Goal: Information Seeking & Learning: Learn about a topic

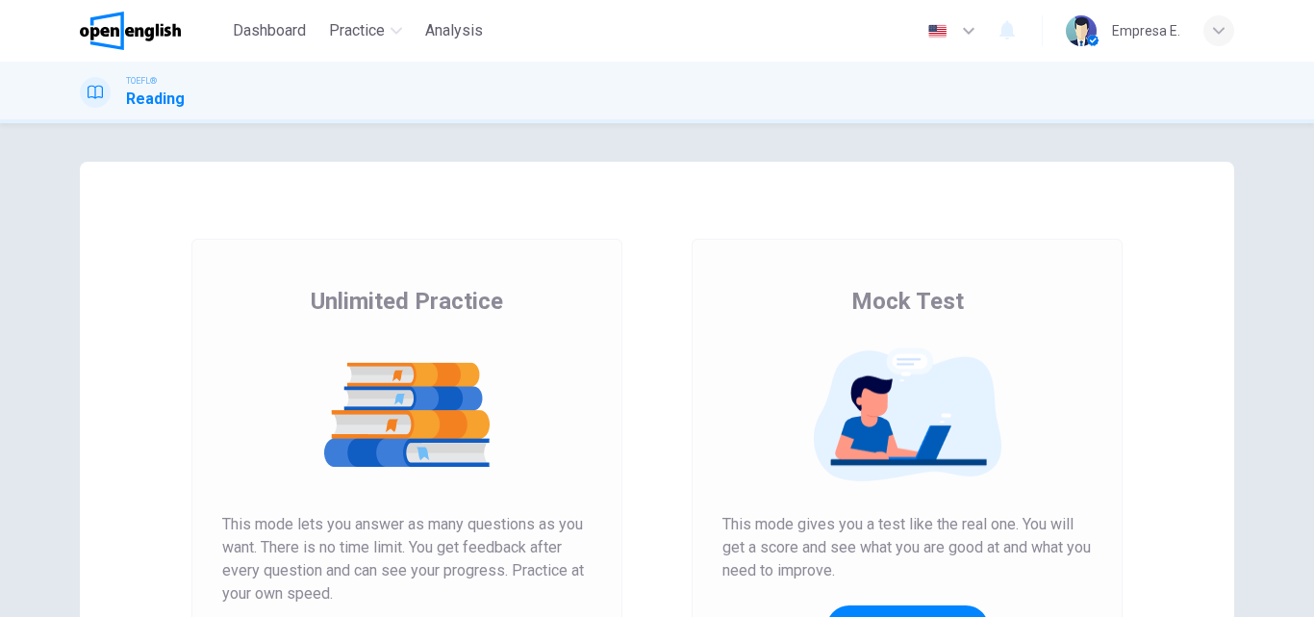
click at [547, 206] on div "Unlimited Practice Mock Test Unlimited Practice This mode lets you answer as ma…" at bounding box center [657, 496] width 1154 height 669
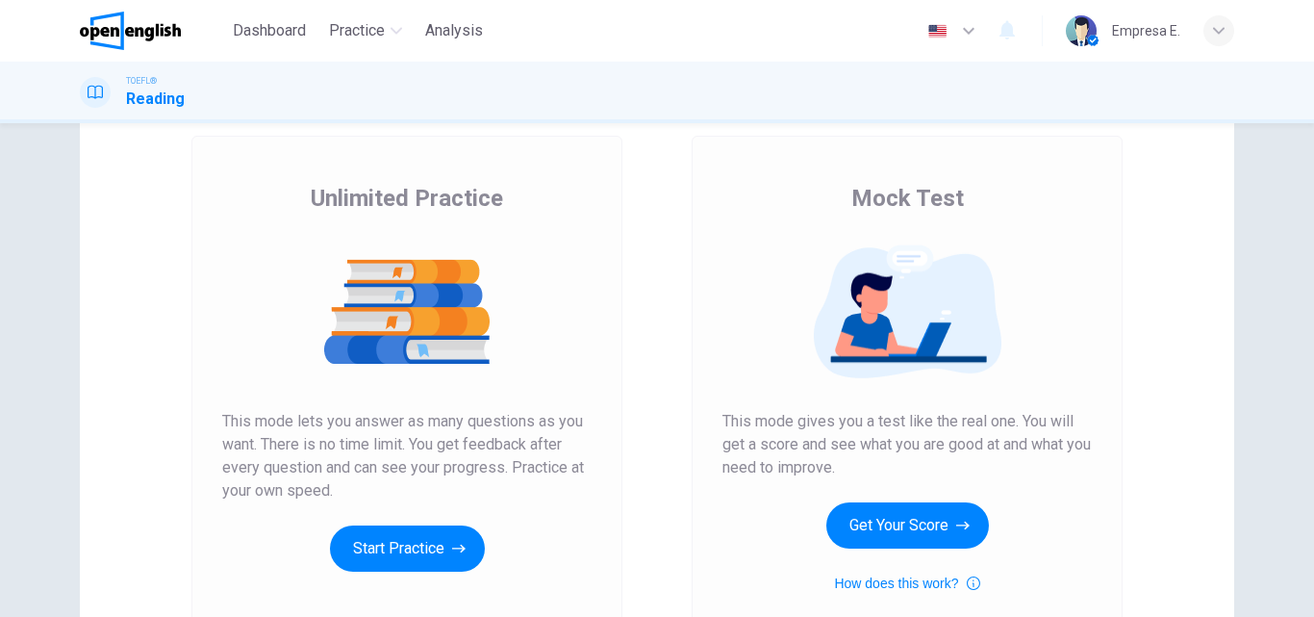
scroll to position [289, 0]
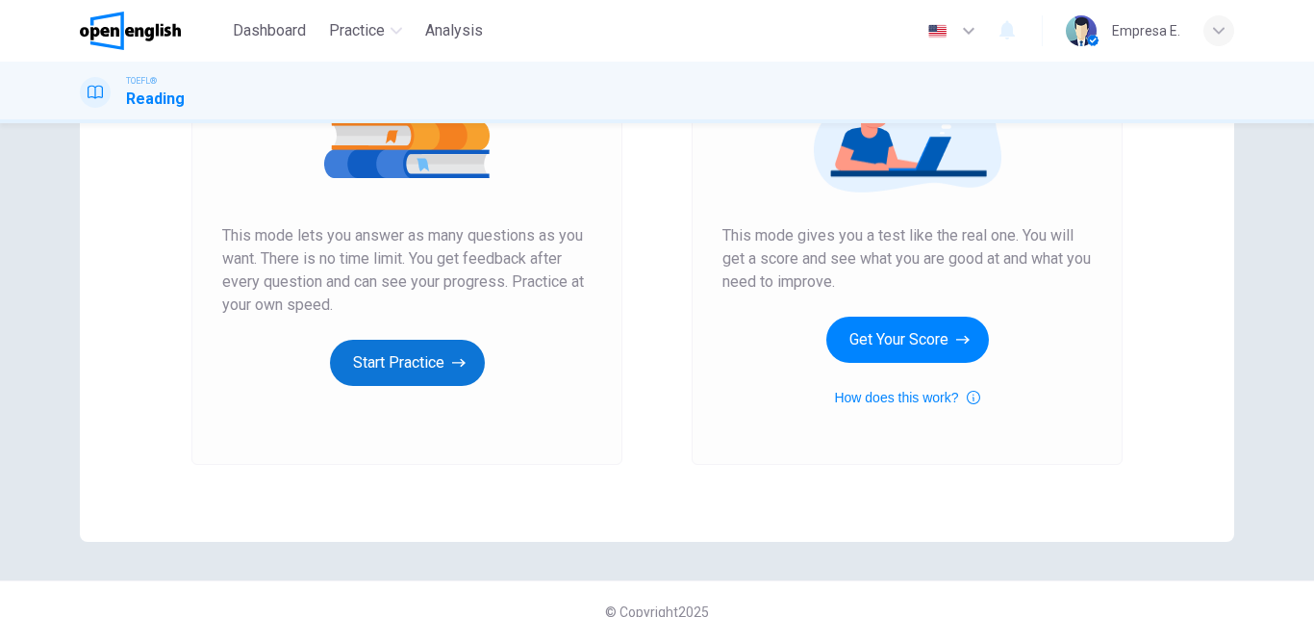
click at [466, 352] on button "Start Practice" at bounding box center [407, 363] width 155 height 46
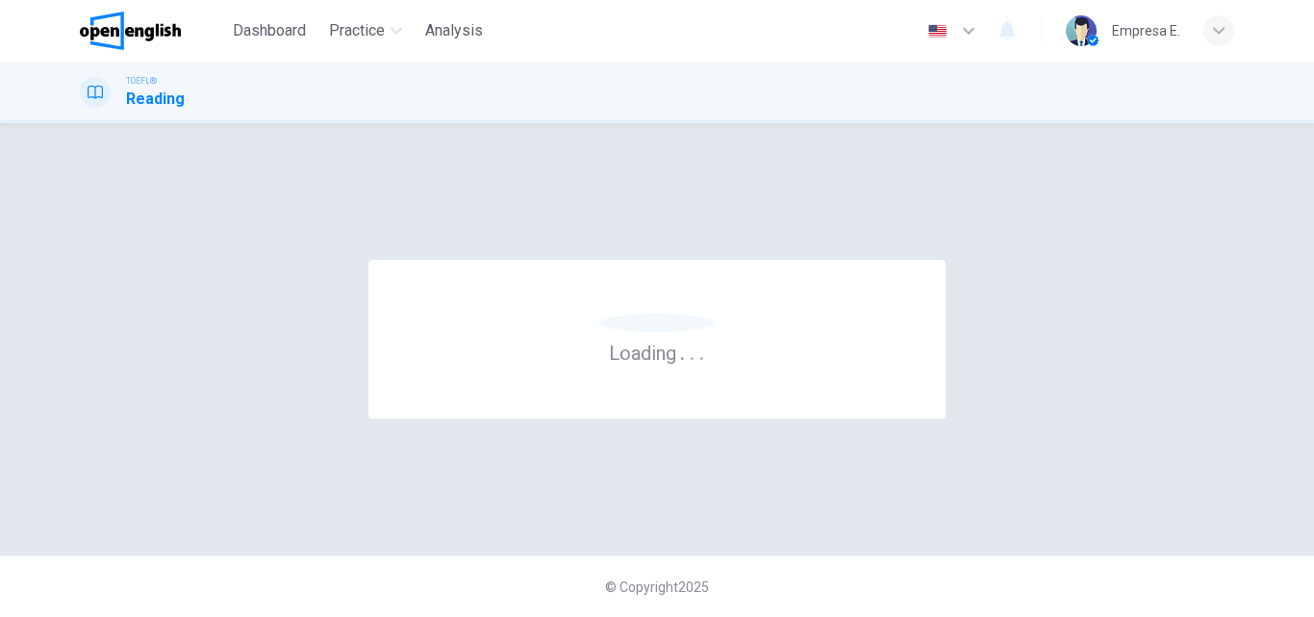
scroll to position [0, 0]
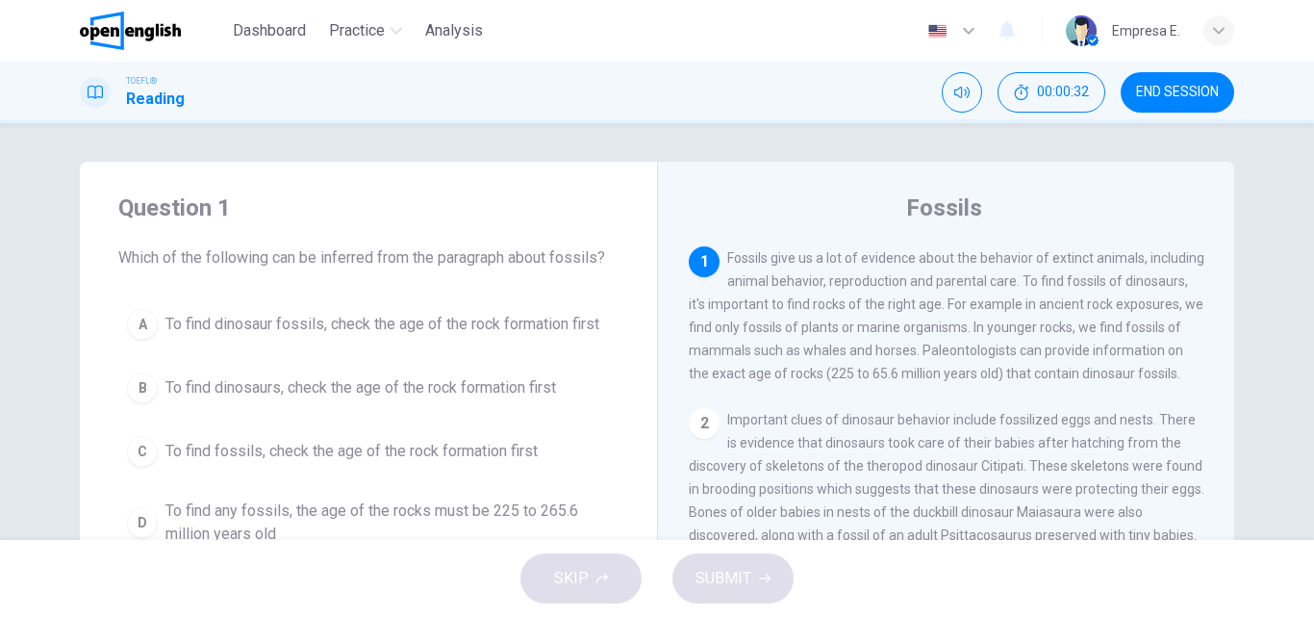
click at [1036, 416] on div "1 Fossils give us a lot of evidence about the behavior of extinct animals, incl…" at bounding box center [959, 522] width 541 height 553
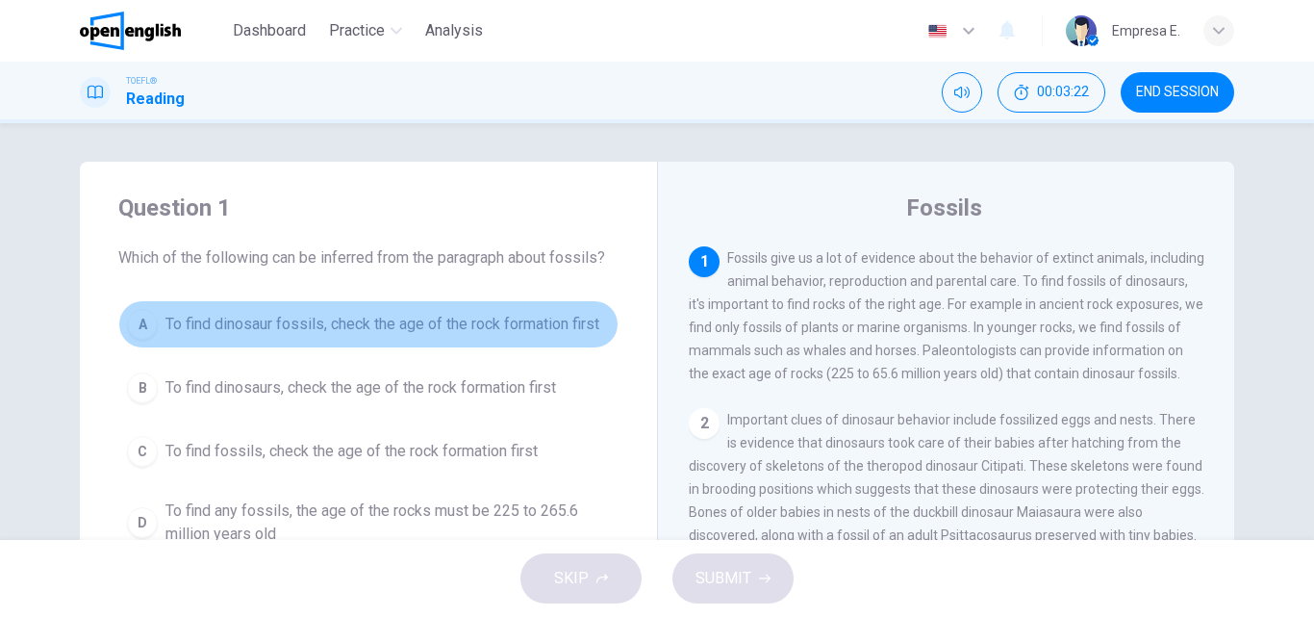
click at [483, 324] on span "To find dinosaur fossils, check the age of the rock formation first" at bounding box center [382, 324] width 434 height 23
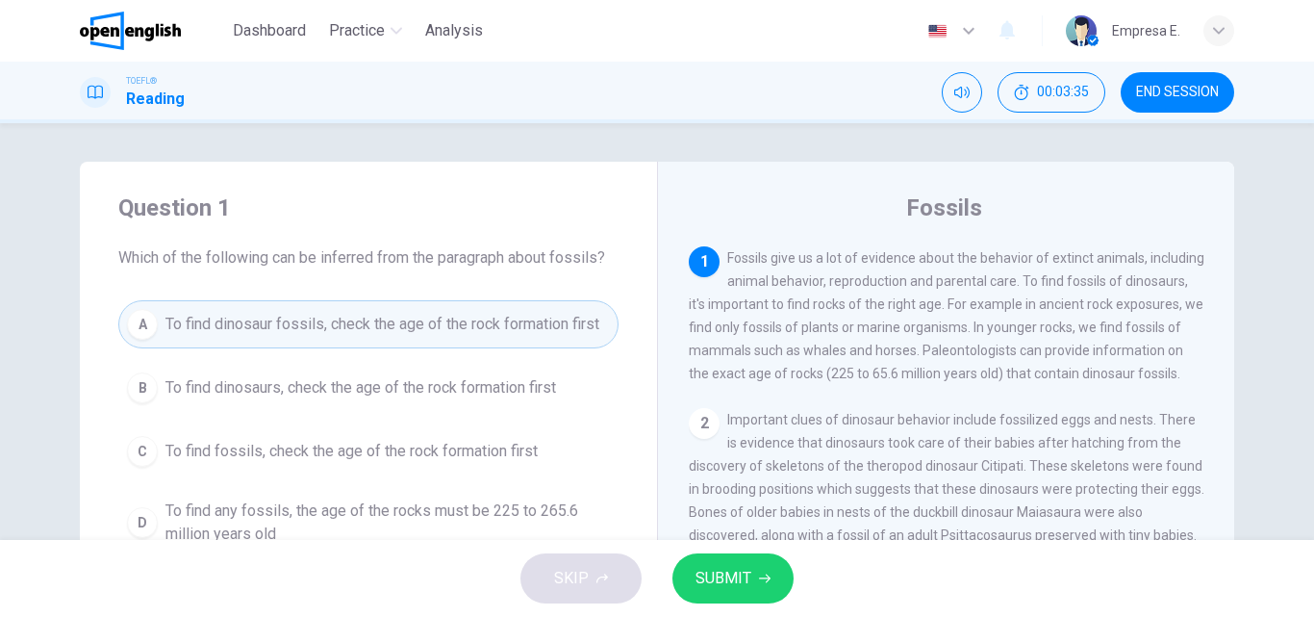
click at [727, 564] on button "SUBMIT" at bounding box center [732, 578] width 121 height 50
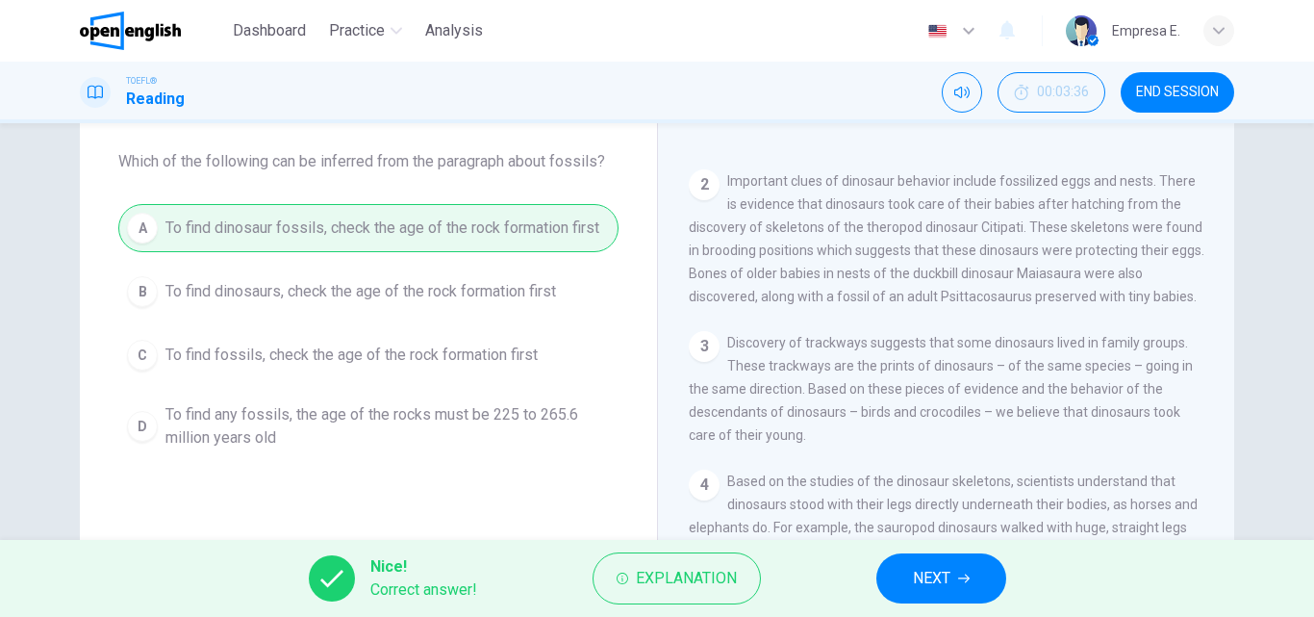
scroll to position [192, 0]
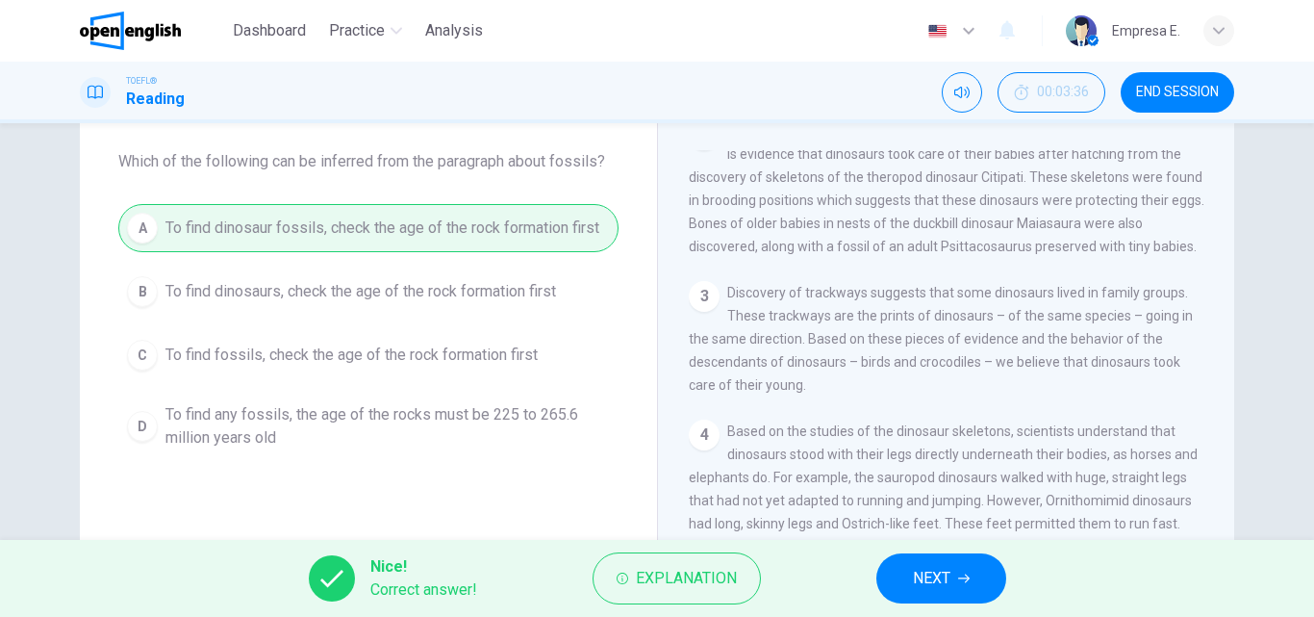
click at [677, 204] on div "Fossils 1 Fossils give us a lot of evidence about the behavior of extinct anima…" at bounding box center [945, 399] width 577 height 669
drag, startPoint x: 964, startPoint y: 576, endPoint x: 1008, endPoint y: 614, distance: 58.0
click at [965, 577] on icon "button" at bounding box center [964, 578] width 12 height 12
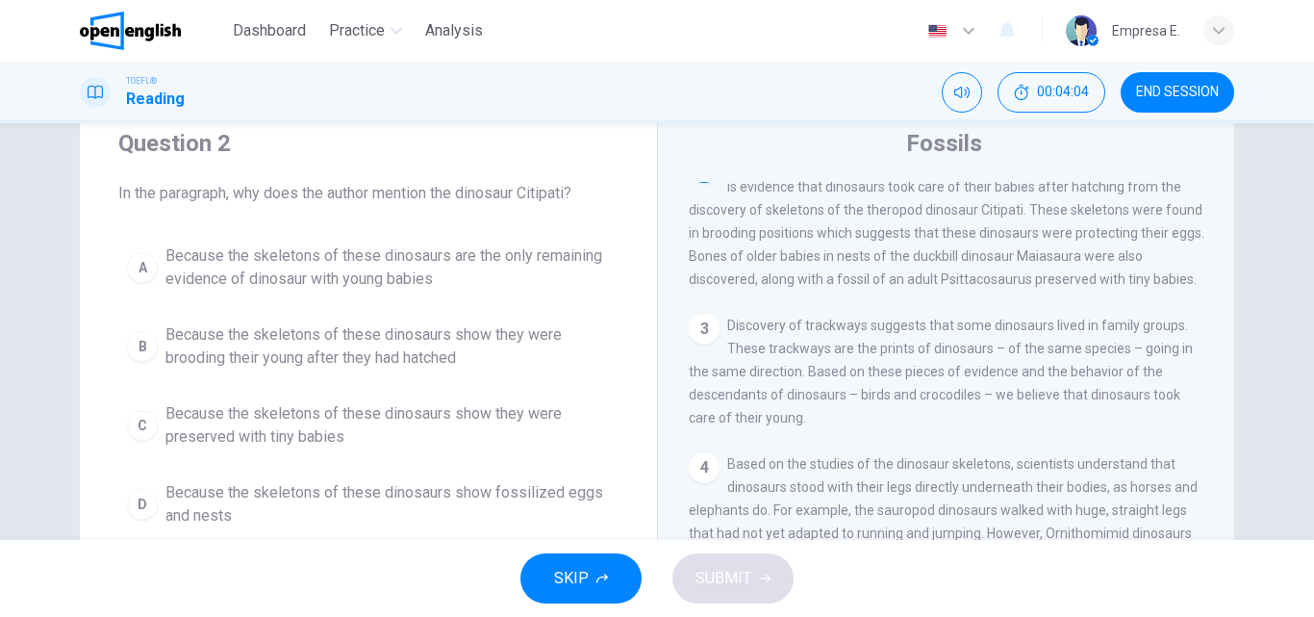
scroll to position [96, 0]
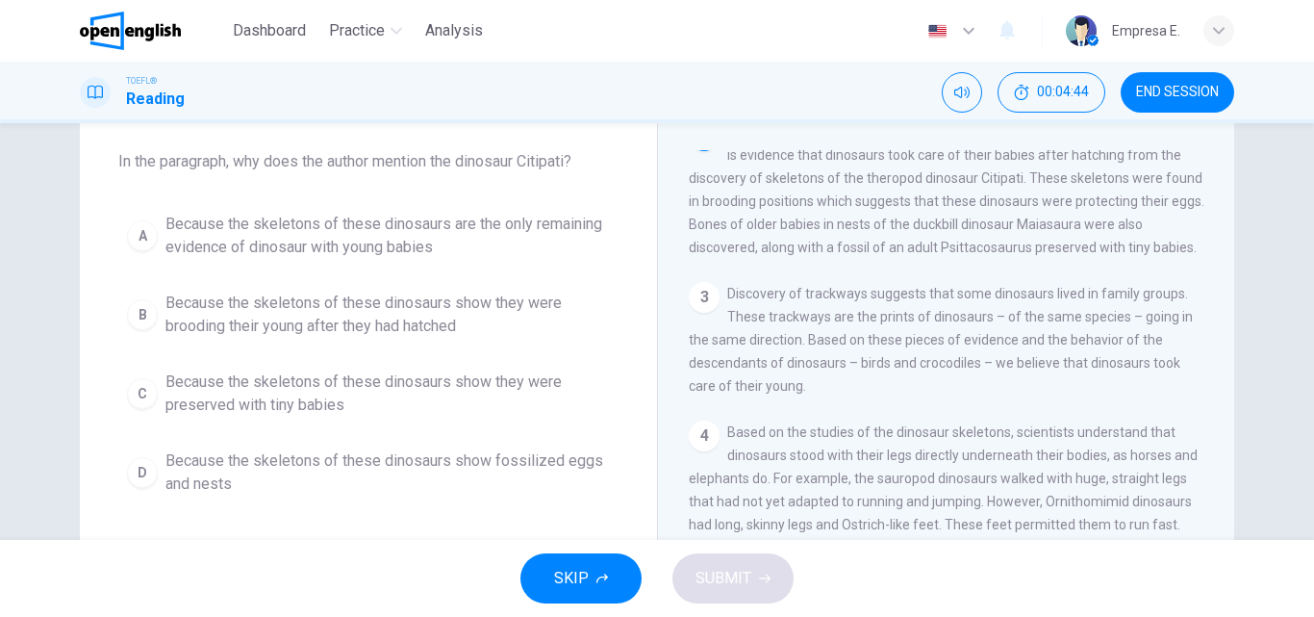
click at [194, 469] on span "Because the skeletons of these dinosaurs show fossilized eggs and nests" at bounding box center [387, 472] width 444 height 46
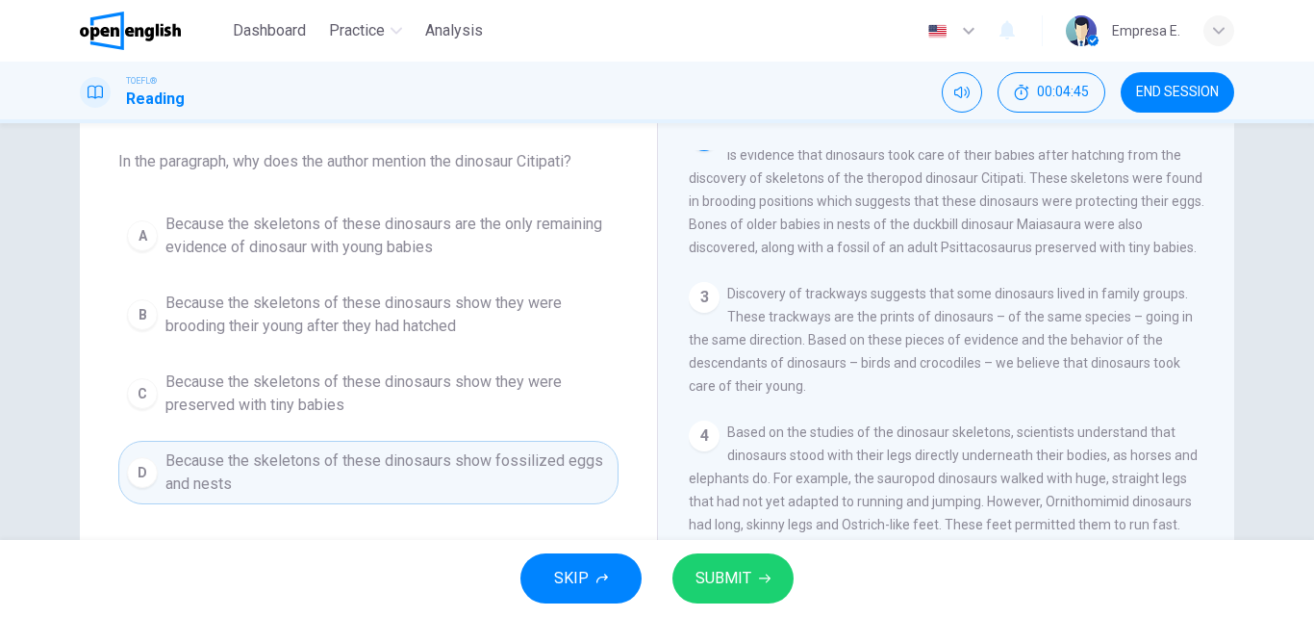
click at [731, 575] on span "SUBMIT" at bounding box center [724, 578] width 56 height 27
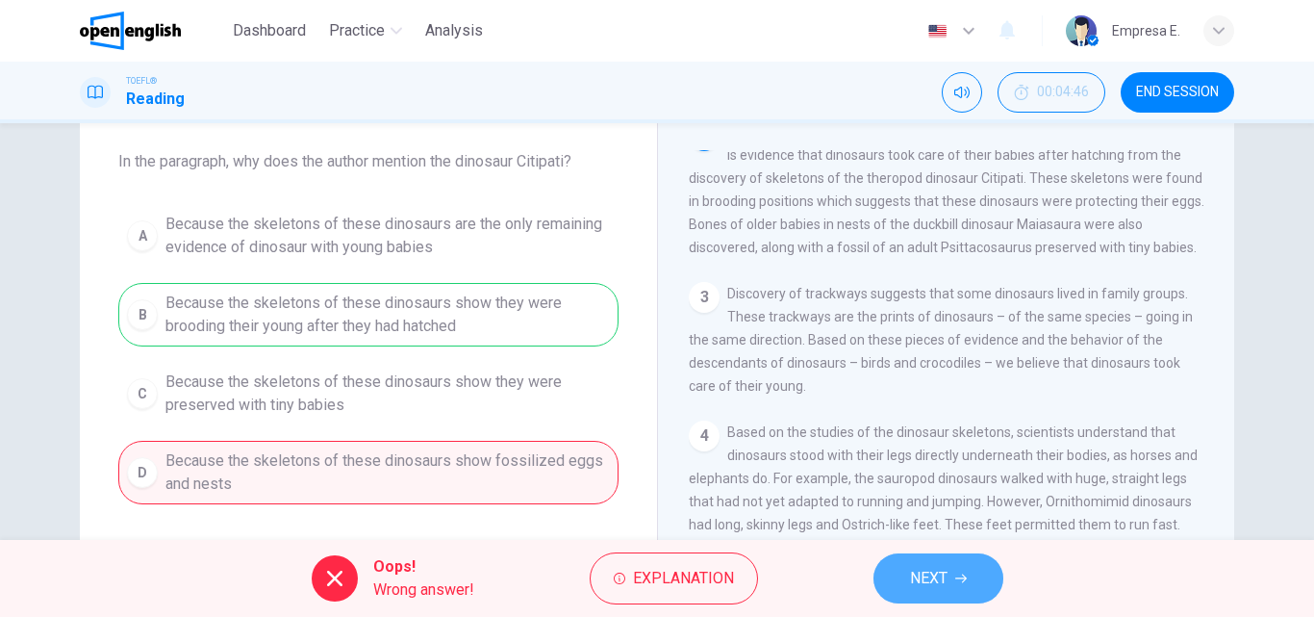
click at [950, 567] on button "NEXT" at bounding box center [939, 578] width 130 height 50
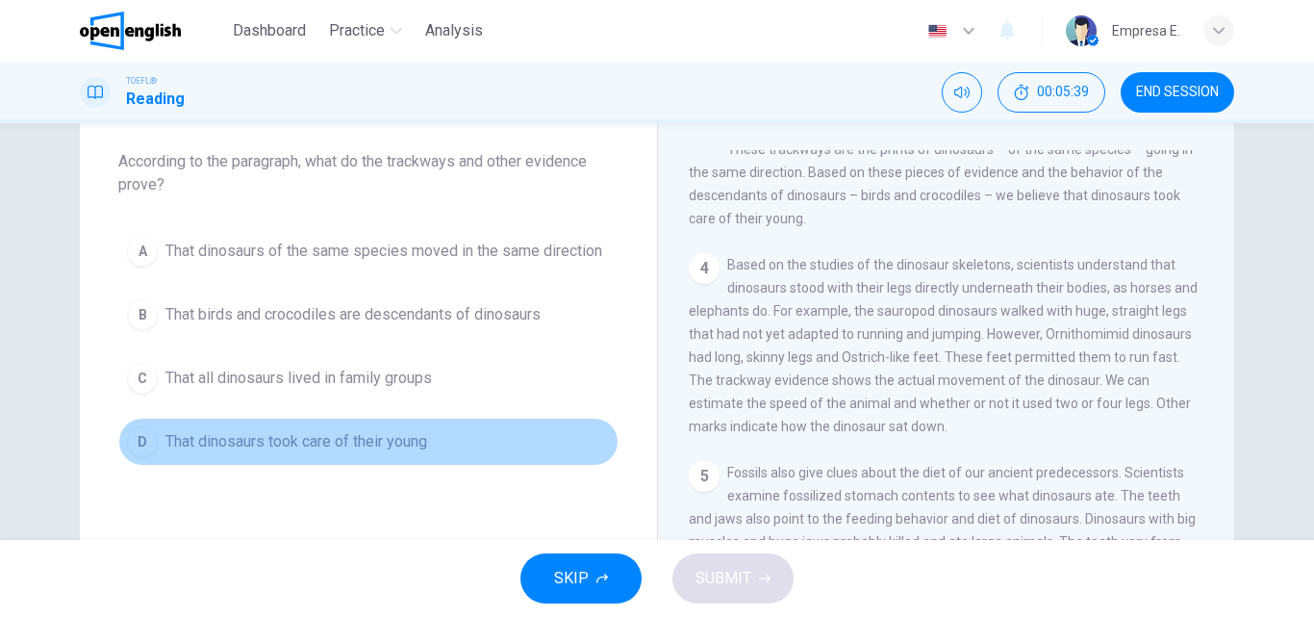
click at [383, 434] on span "That dinosaurs took care of their young" at bounding box center [296, 441] width 262 height 23
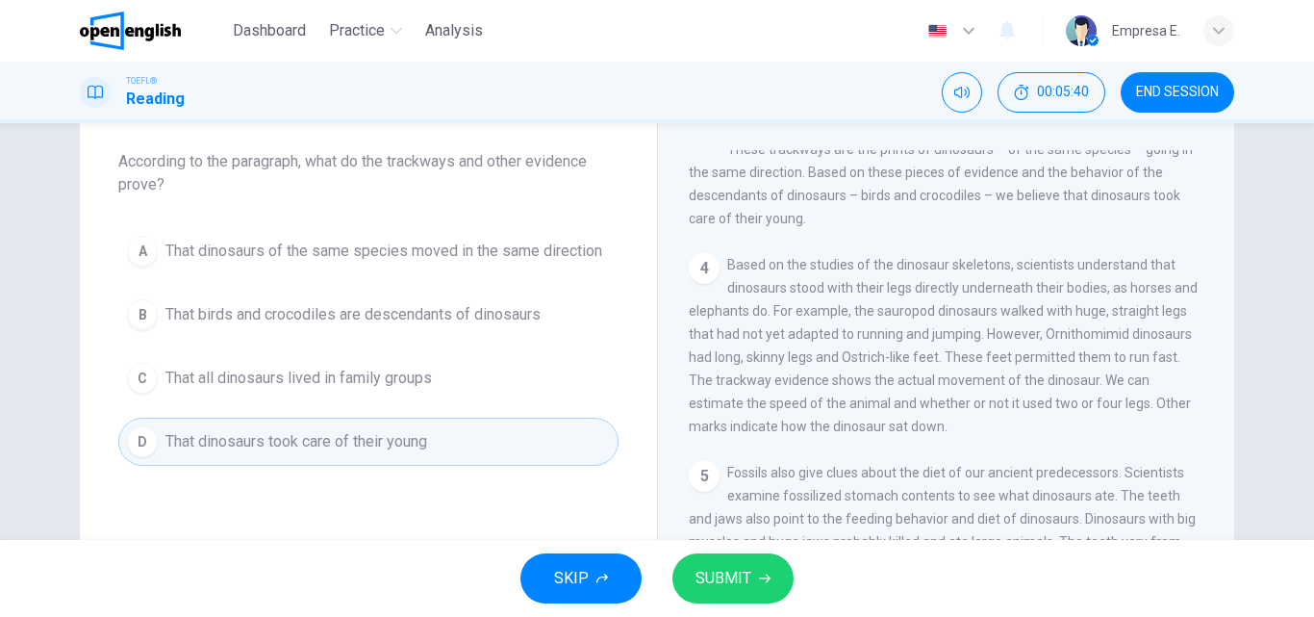
click at [746, 577] on span "SUBMIT" at bounding box center [724, 578] width 56 height 27
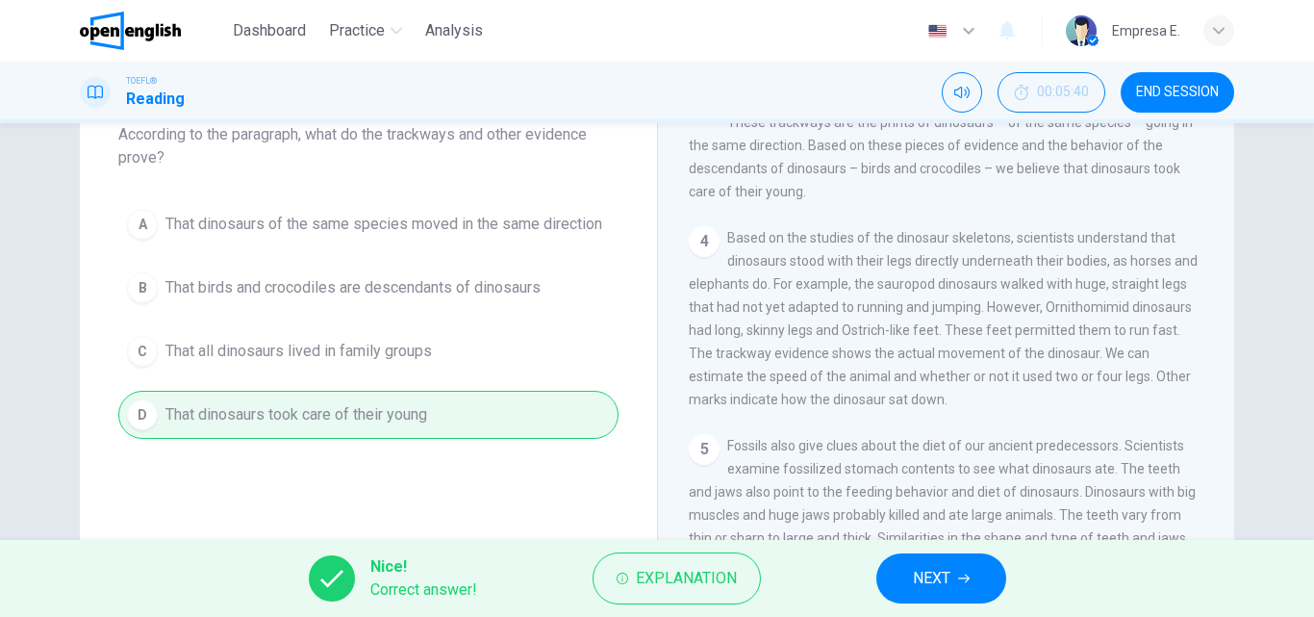
scroll to position [192, 0]
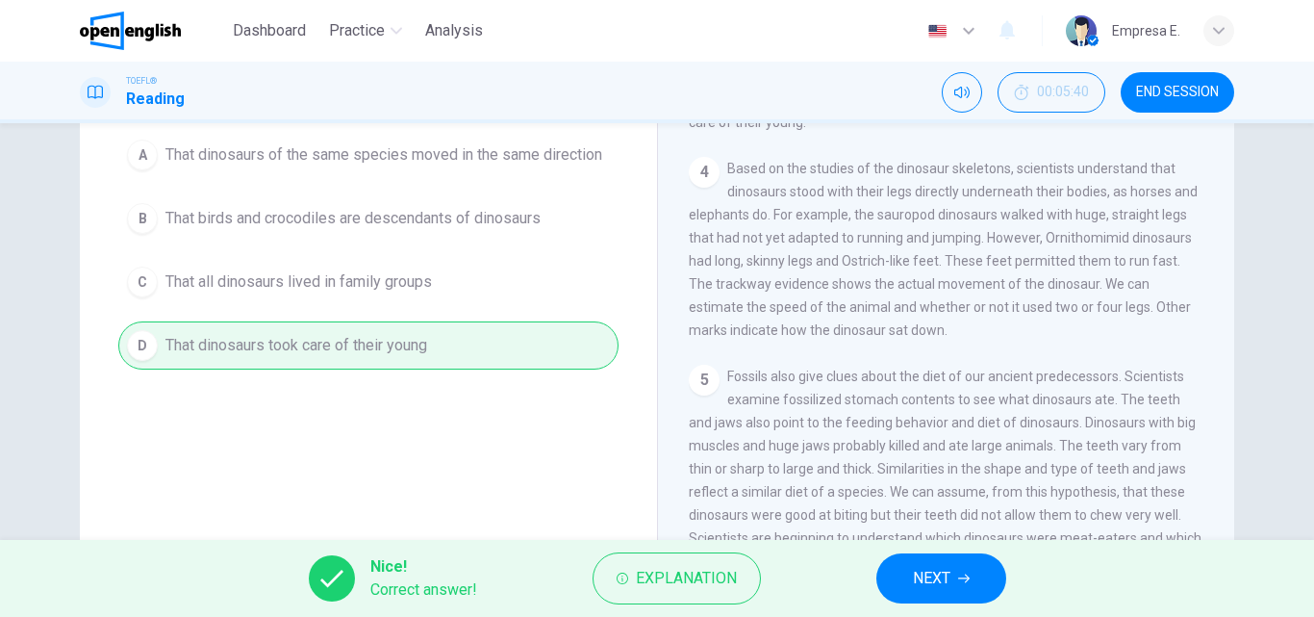
click at [914, 571] on span "NEXT" at bounding box center [932, 578] width 38 height 27
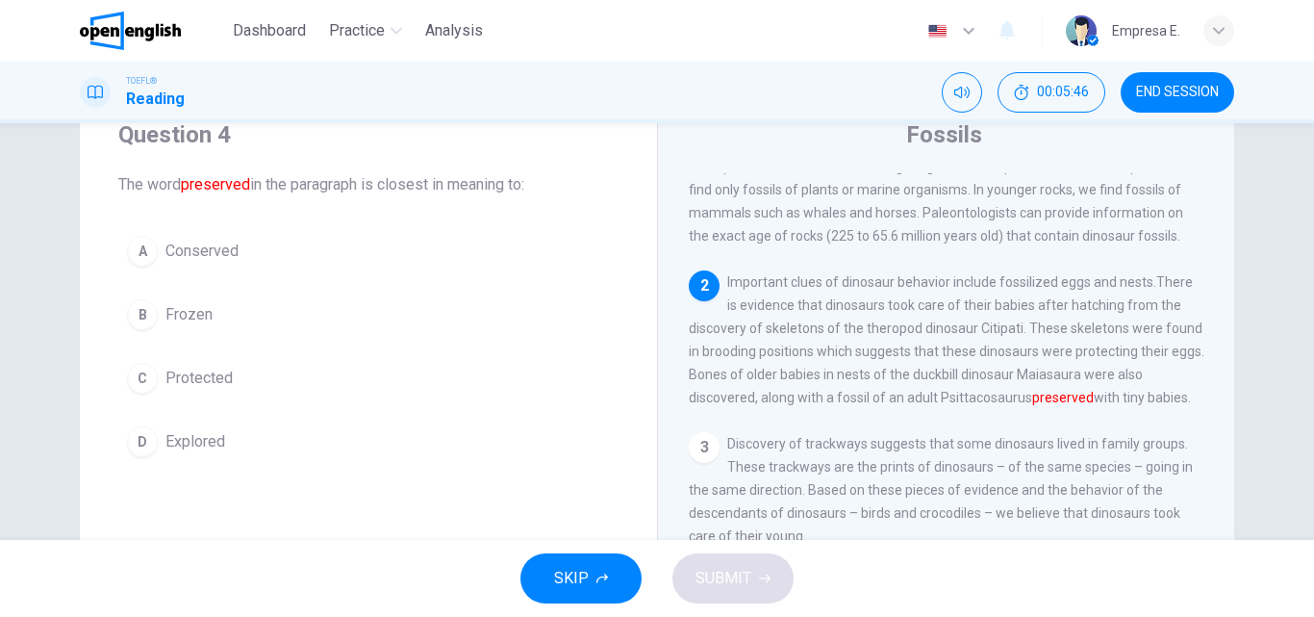
scroll to position [96, 0]
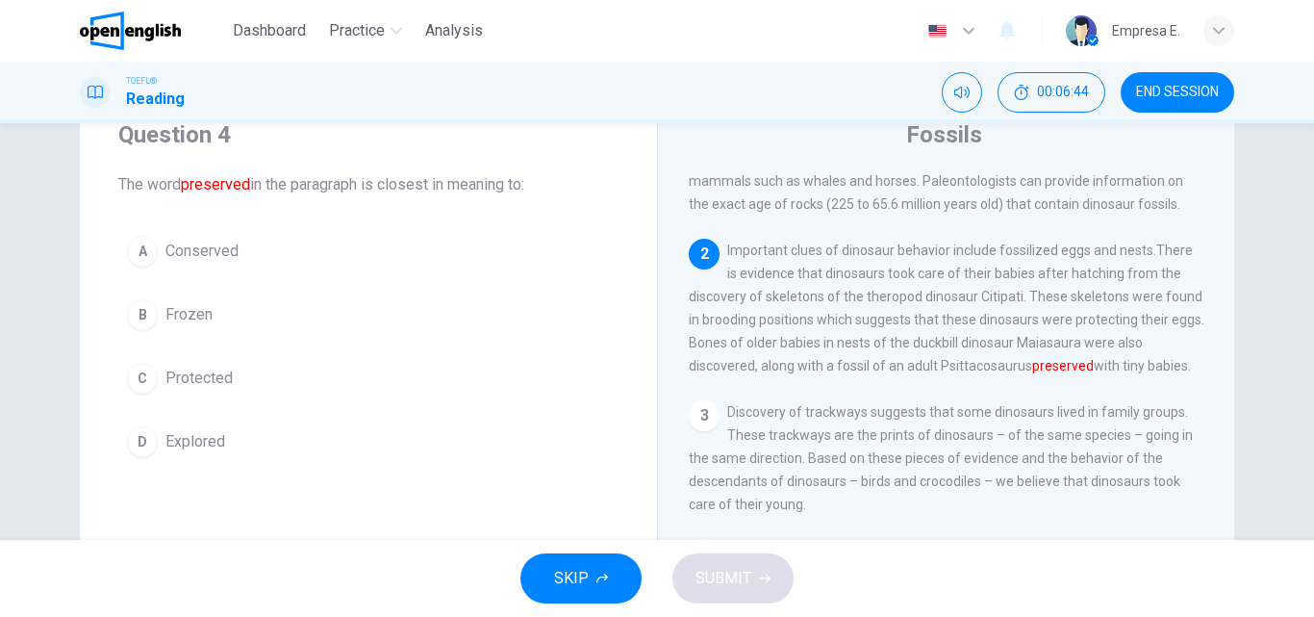
click at [175, 258] on span "Conserved" at bounding box center [201, 251] width 73 height 23
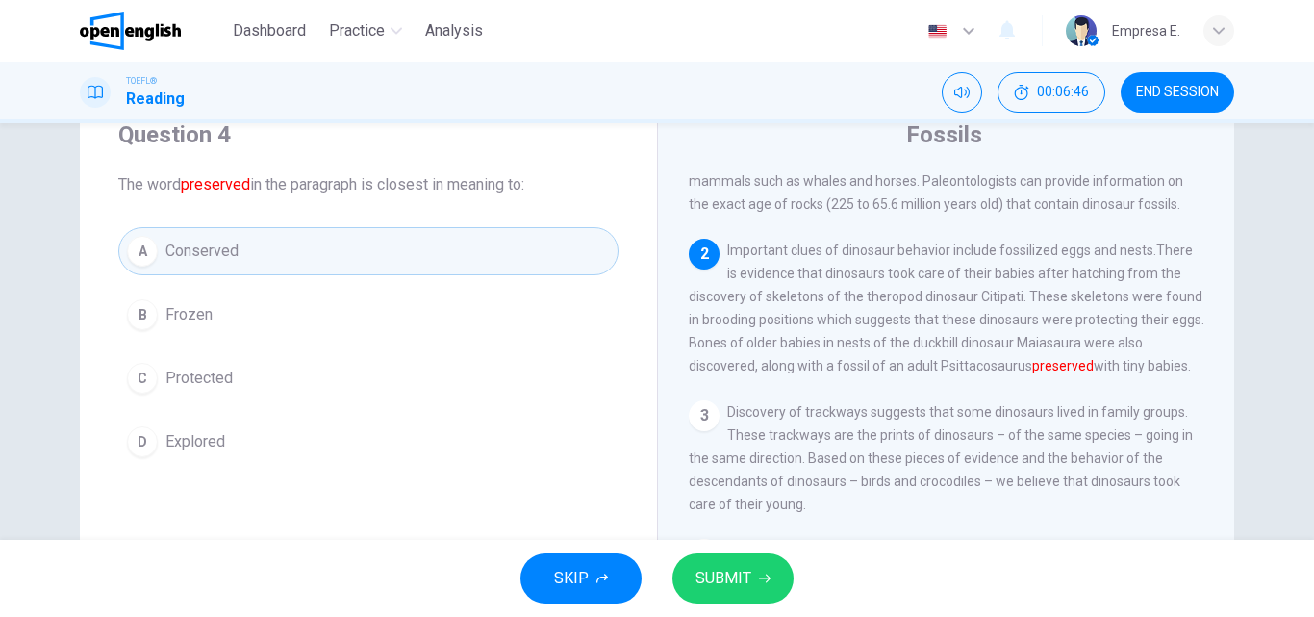
click at [745, 584] on span "SUBMIT" at bounding box center [724, 578] width 56 height 27
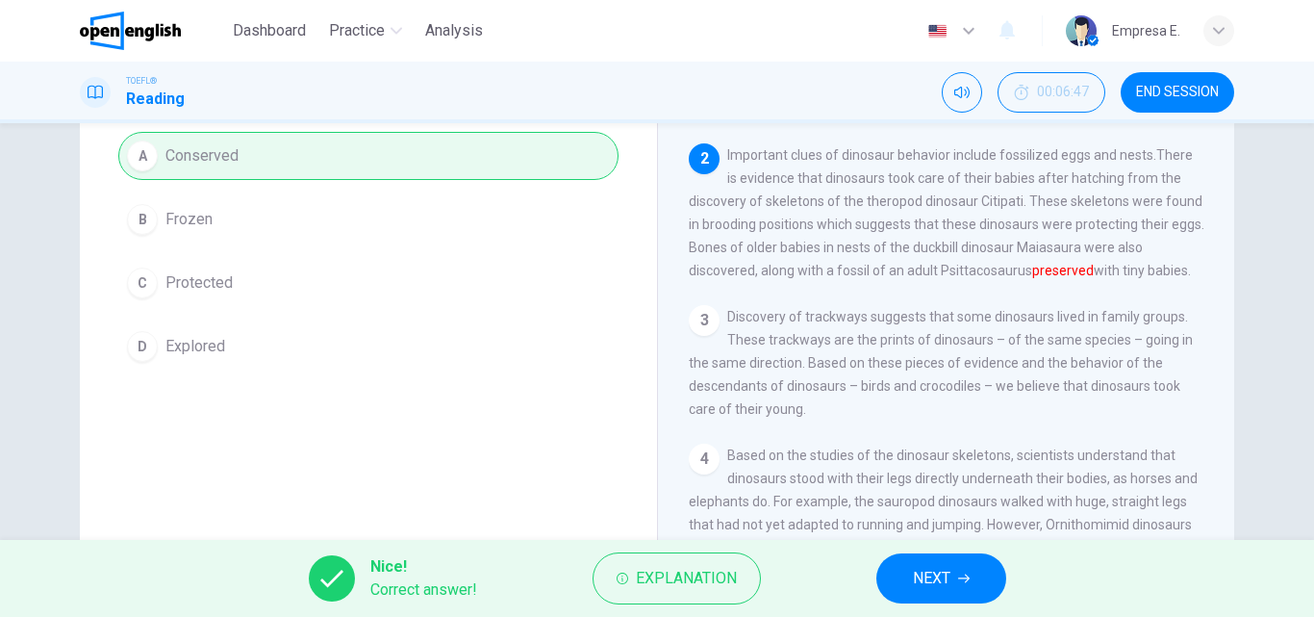
scroll to position [169, 0]
drag, startPoint x: 991, startPoint y: 567, endPoint x: 972, endPoint y: 544, distance: 30.1
click at [989, 567] on button "NEXT" at bounding box center [941, 578] width 130 height 50
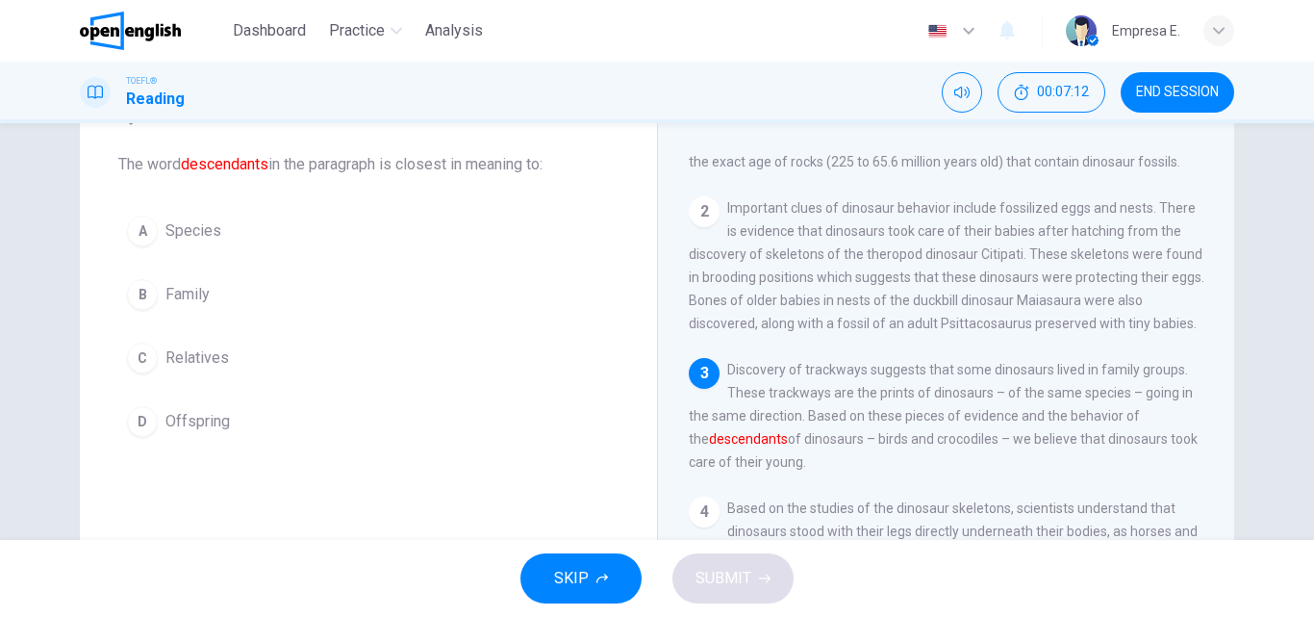
scroll to position [73, 0]
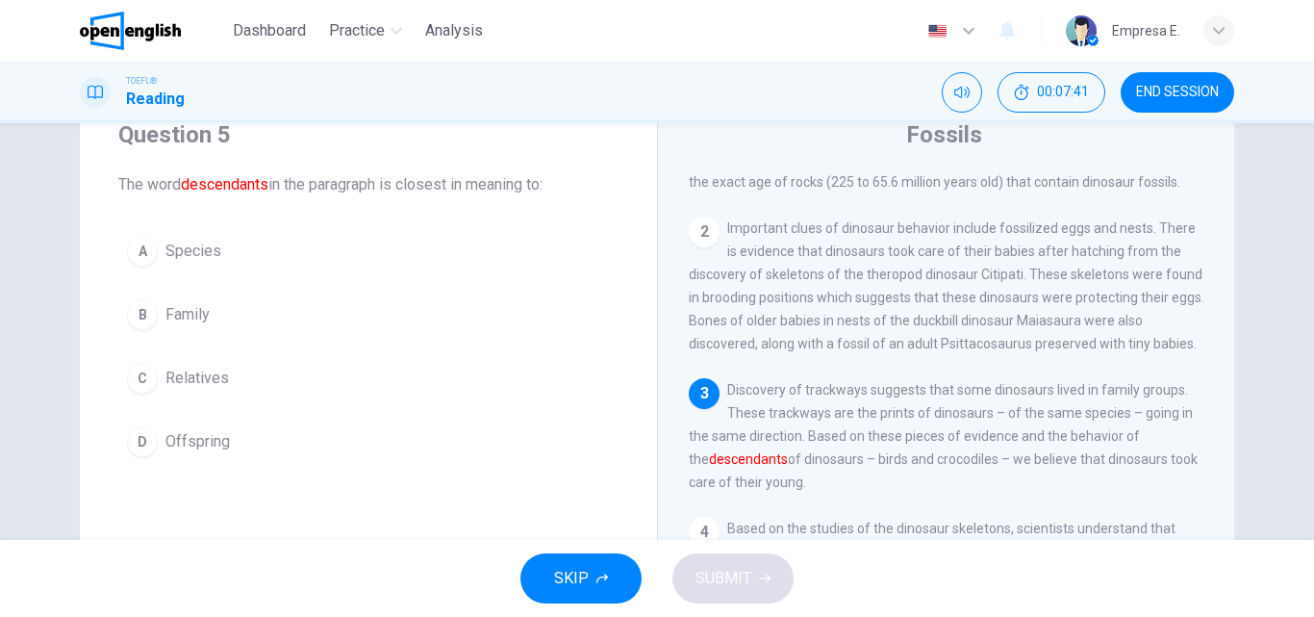
drag, startPoint x: 201, startPoint y: 374, endPoint x: 216, endPoint y: 379, distance: 16.1
click at [201, 373] on span "Relatives" at bounding box center [196, 378] width 63 height 23
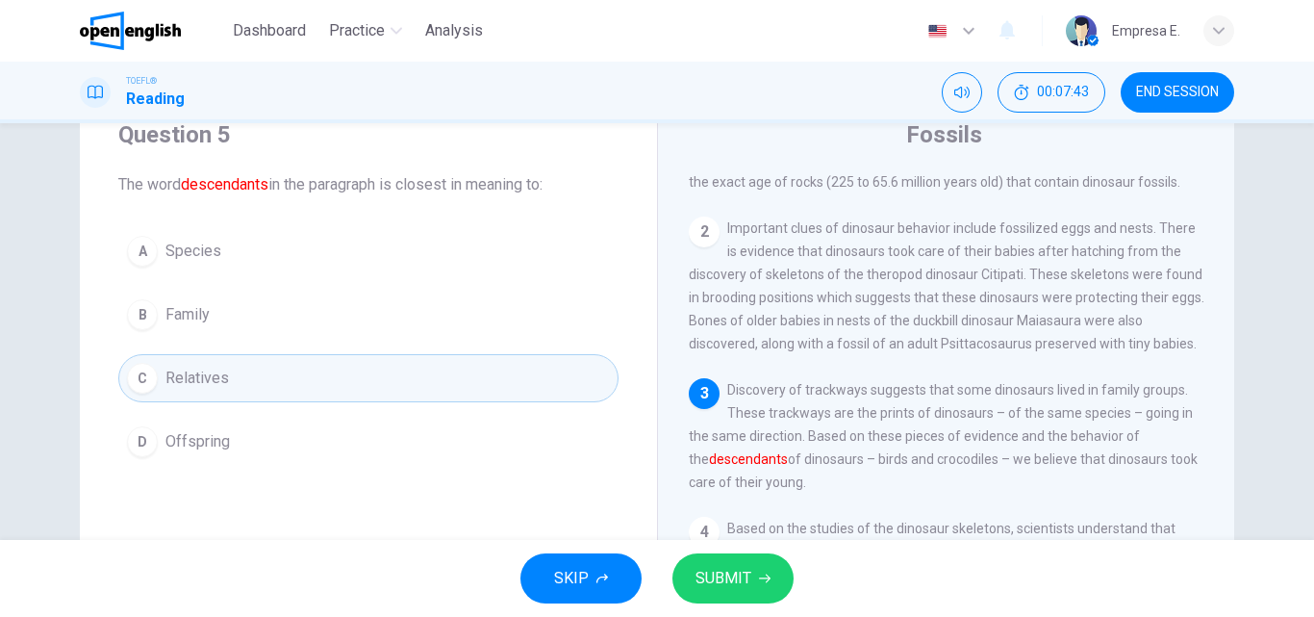
click at [759, 574] on icon "button" at bounding box center [765, 578] width 12 height 12
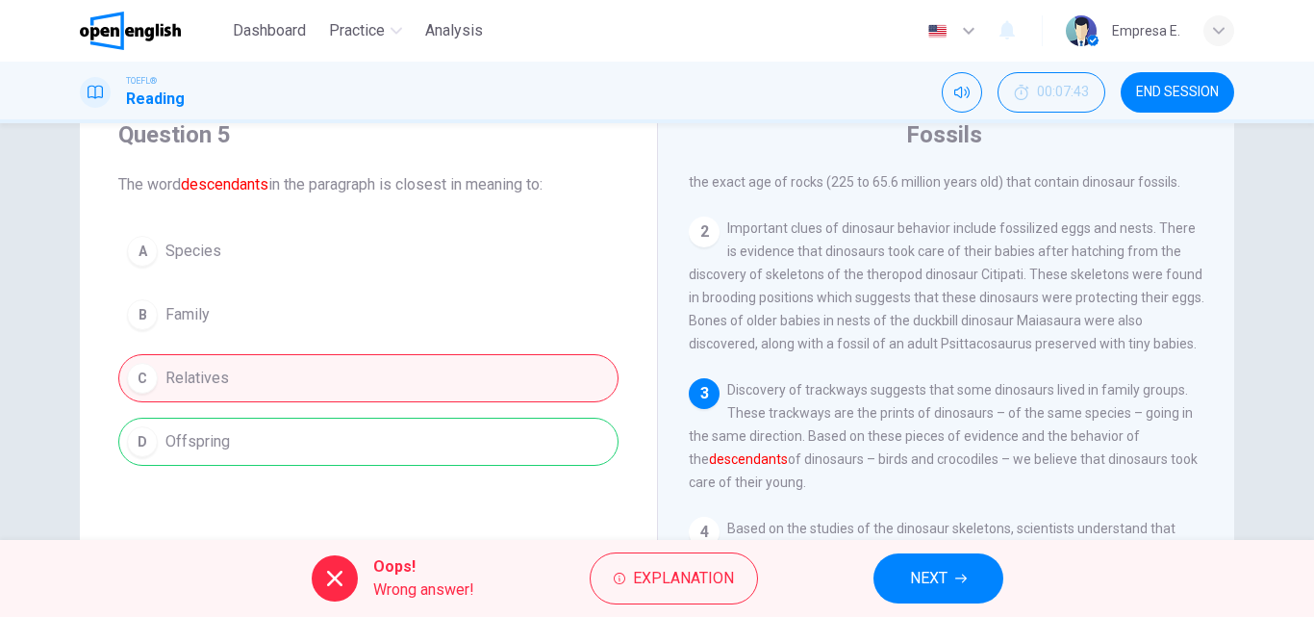
drag, startPoint x: 911, startPoint y: 565, endPoint x: 665, endPoint y: 319, distance: 347.6
click at [913, 565] on span "NEXT" at bounding box center [929, 578] width 38 height 27
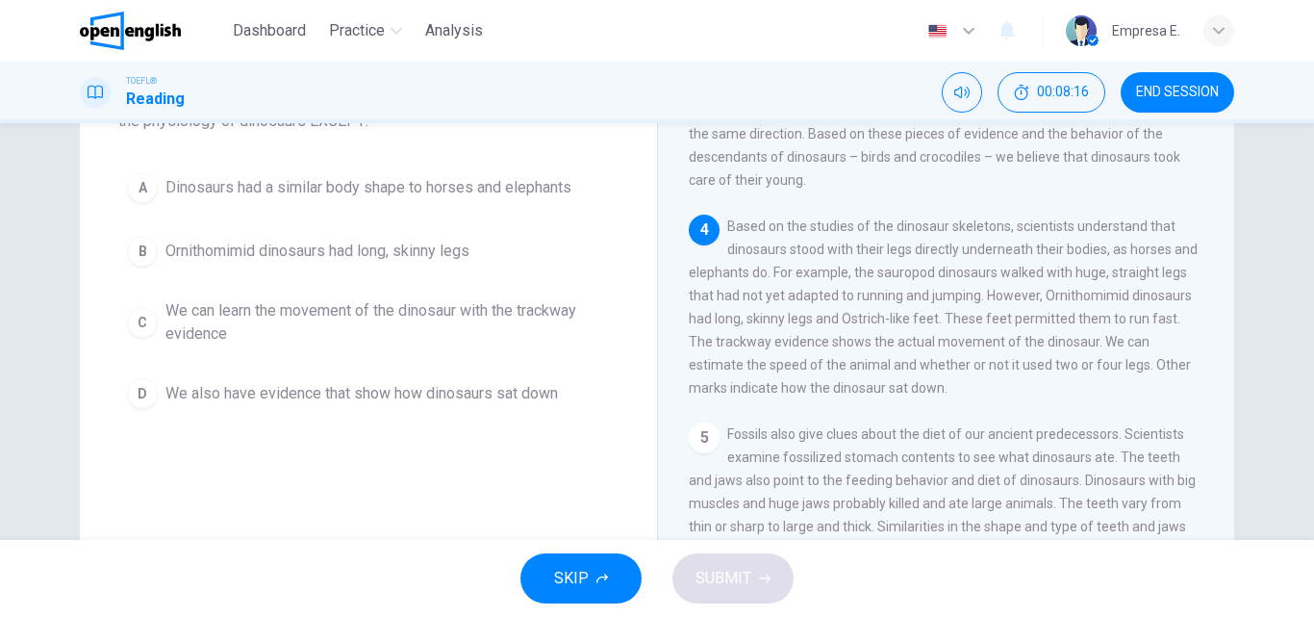
scroll to position [192, 0]
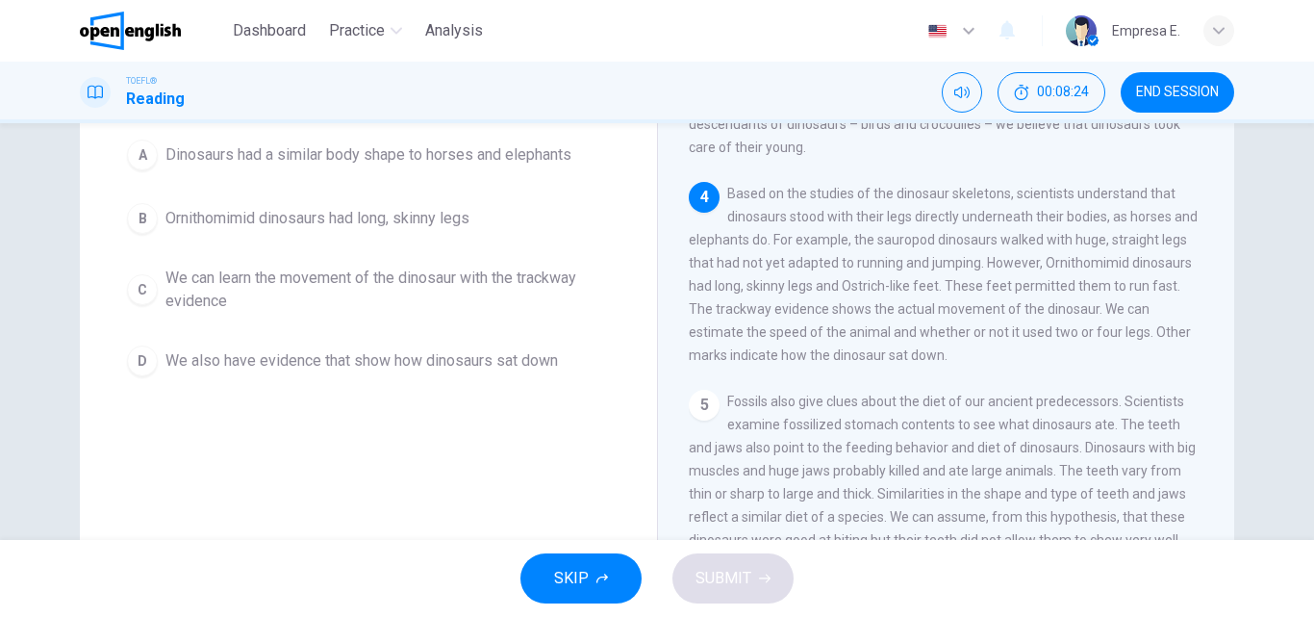
drag, startPoint x: 812, startPoint y: 253, endPoint x: 947, endPoint y: 261, distance: 134.9
click at [942, 261] on span "Based on the studies of the dinosaur skeletons, scientists understand that dino…" at bounding box center [943, 274] width 509 height 177
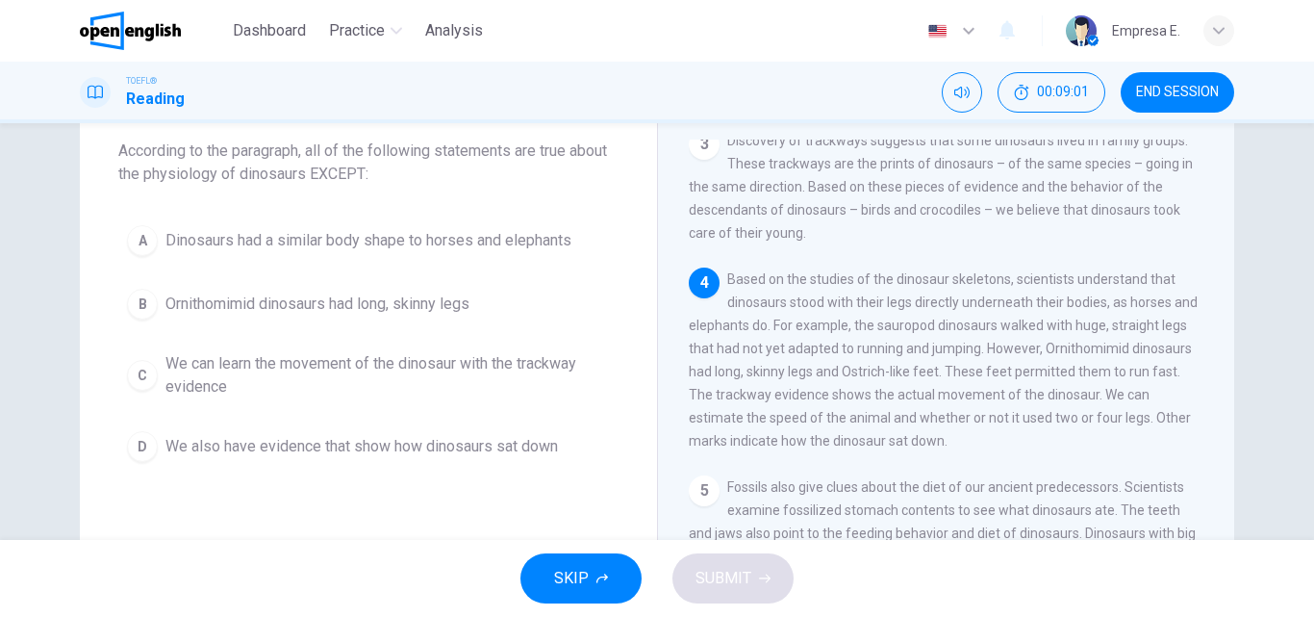
scroll to position [96, 0]
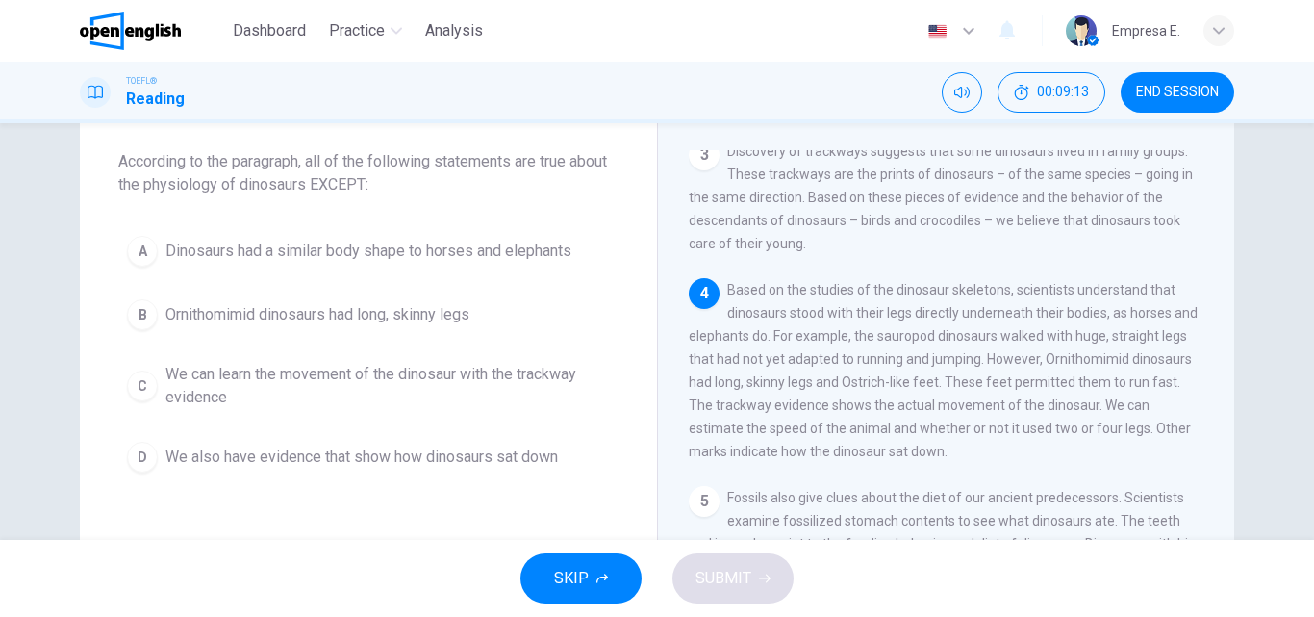
click at [504, 452] on span "We also have evidence that show how dinosaurs sat down" at bounding box center [361, 456] width 393 height 23
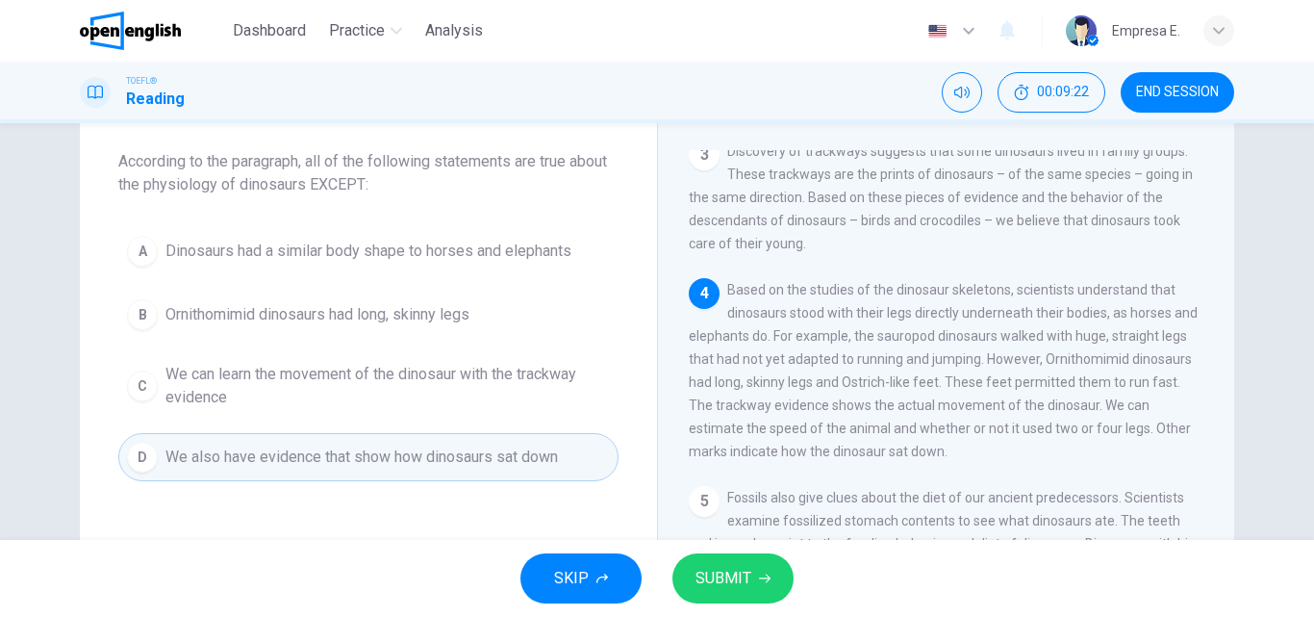
click at [701, 559] on button "SUBMIT" at bounding box center [732, 578] width 121 height 50
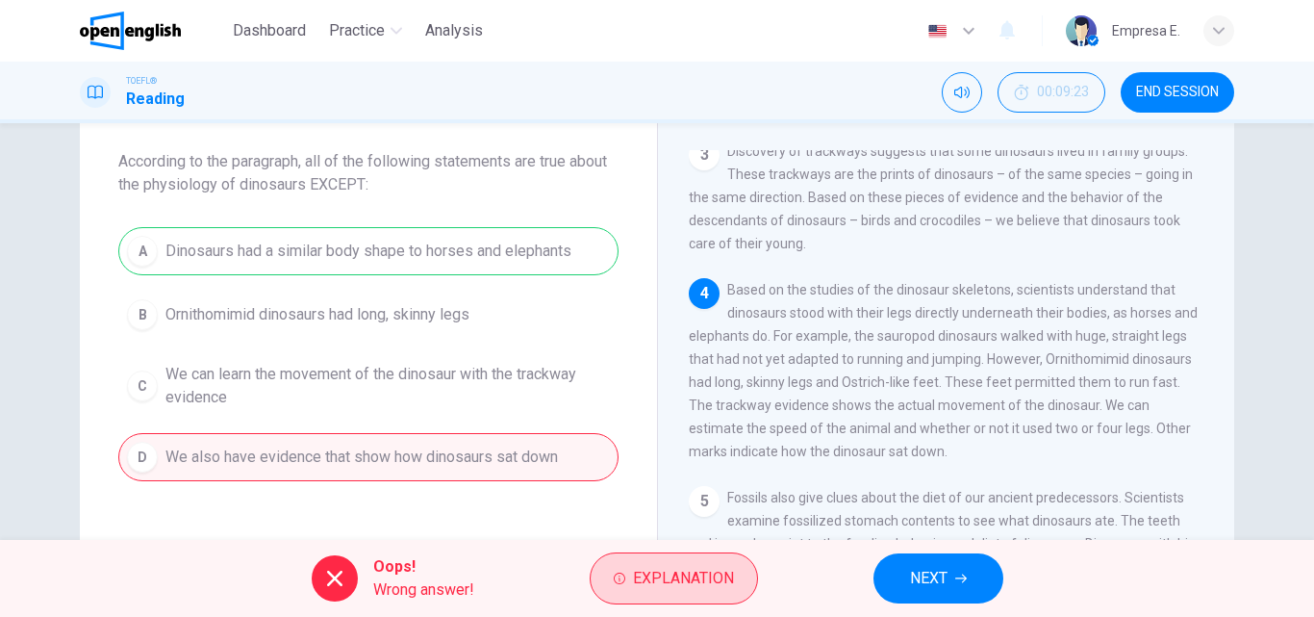
click at [635, 564] on button "Explanation" at bounding box center [674, 578] width 168 height 52
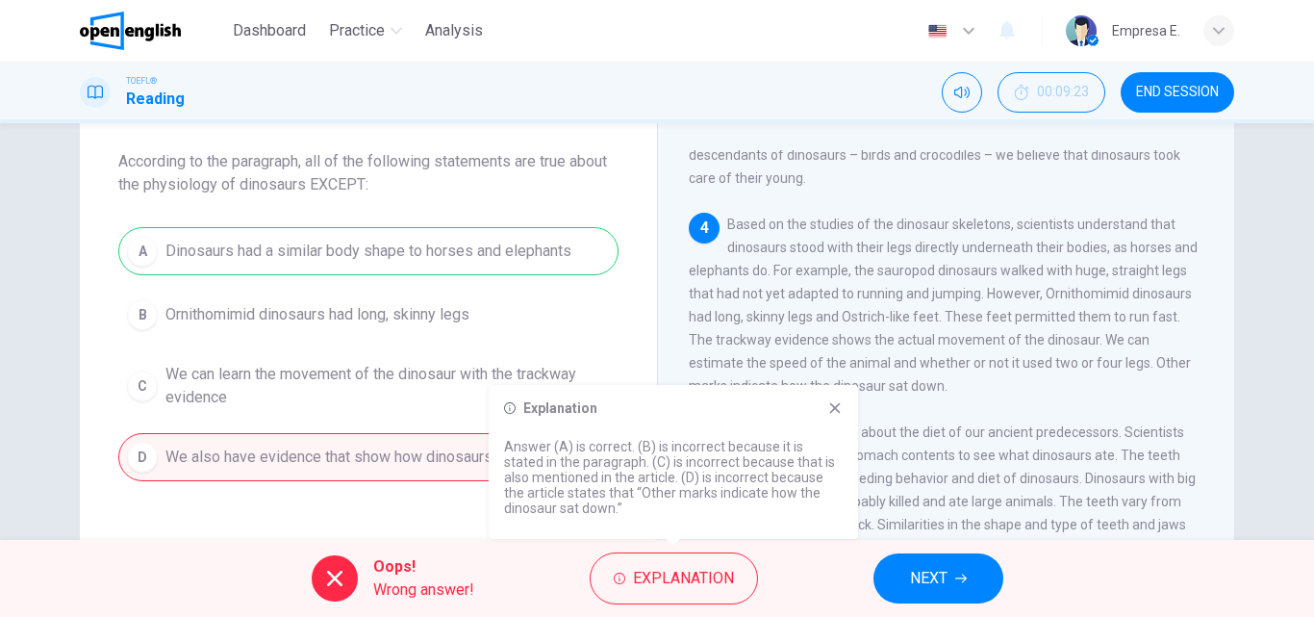
scroll to position [430, 0]
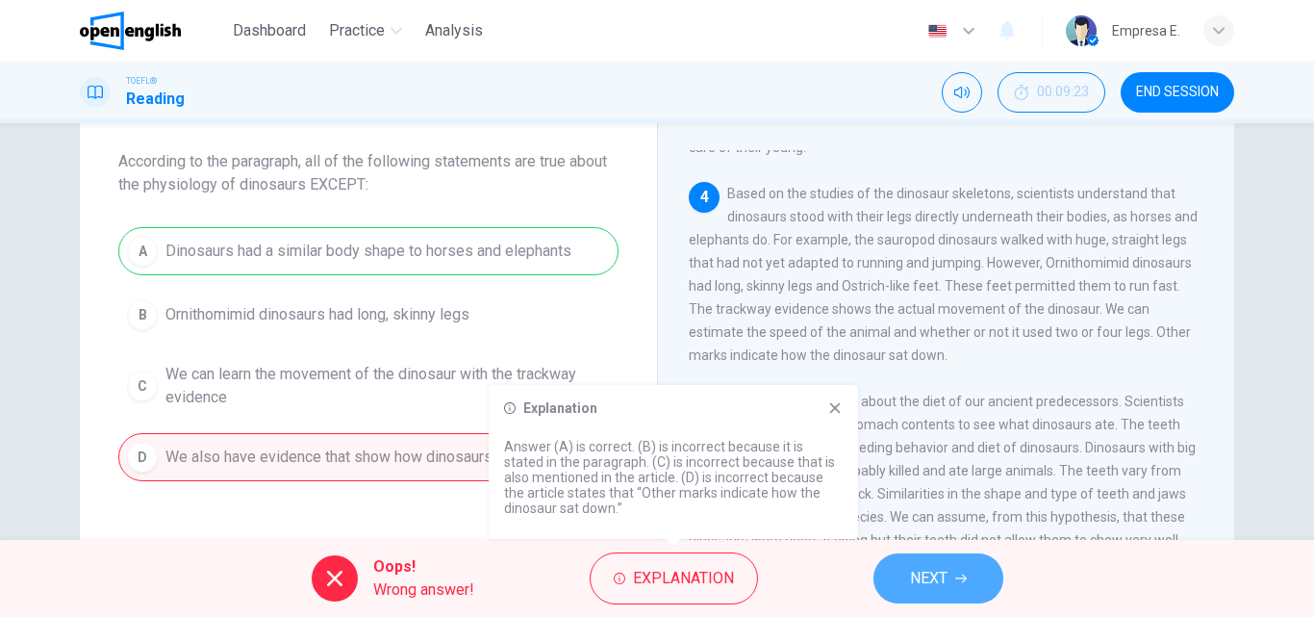
click at [925, 578] on span "NEXT" at bounding box center [929, 578] width 38 height 27
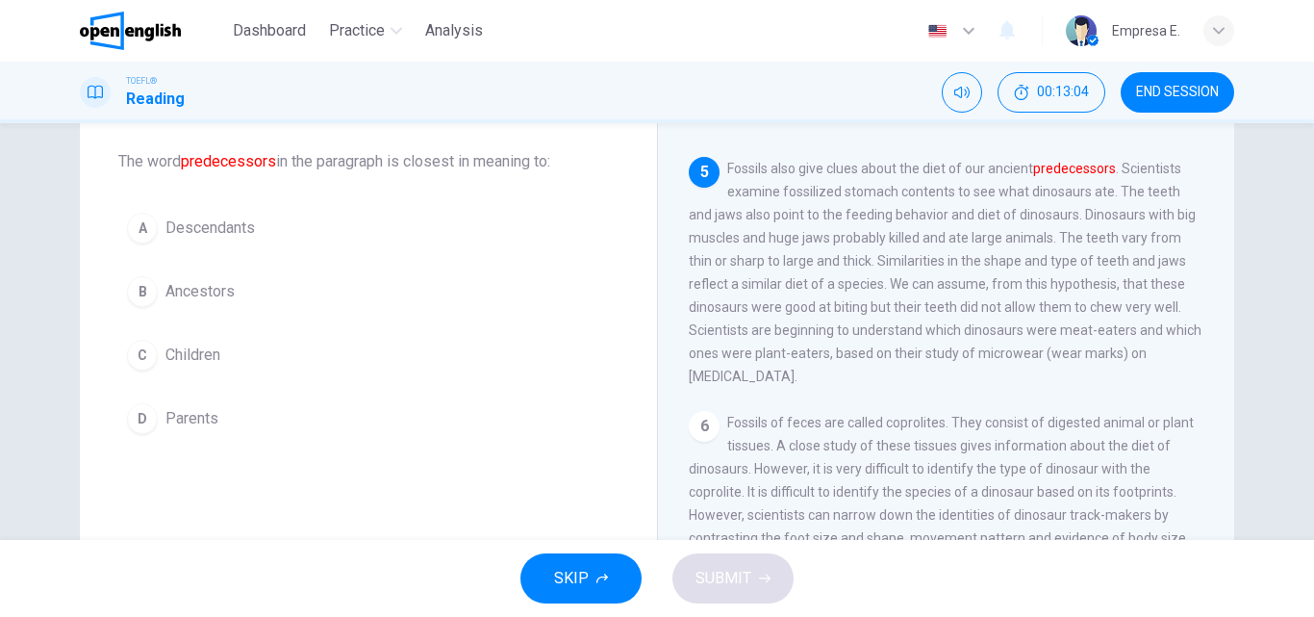
scroll to position [694, 0]
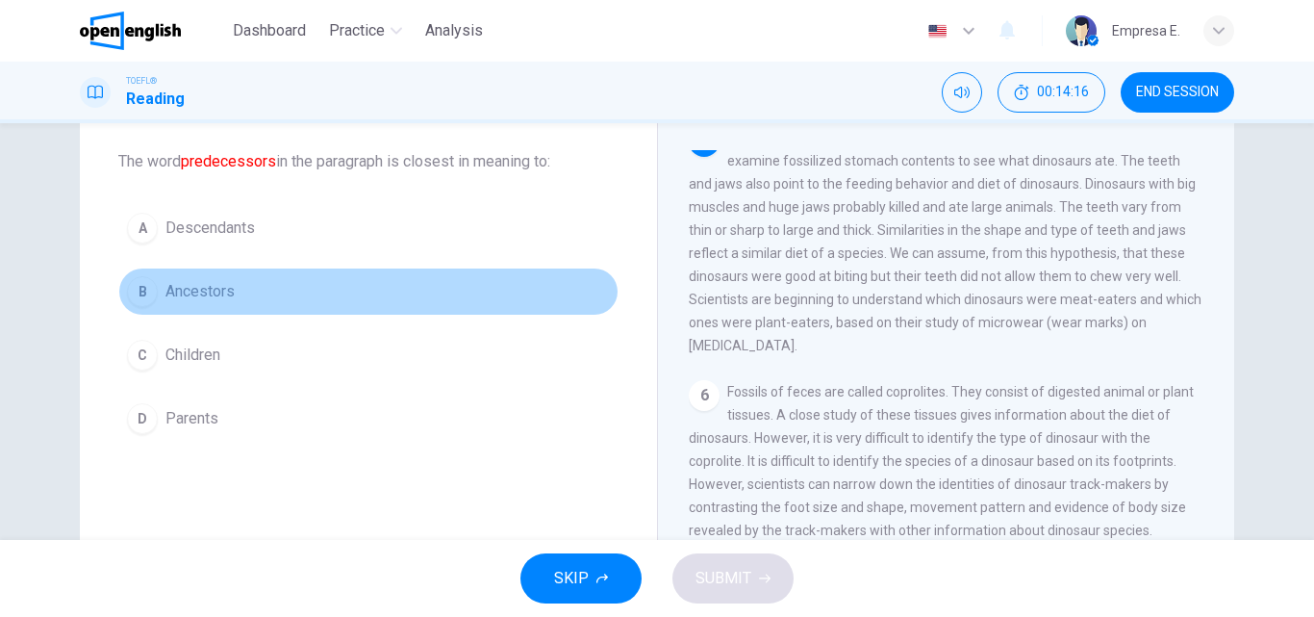
click at [340, 290] on button "B Ancestors" at bounding box center [368, 291] width 500 height 48
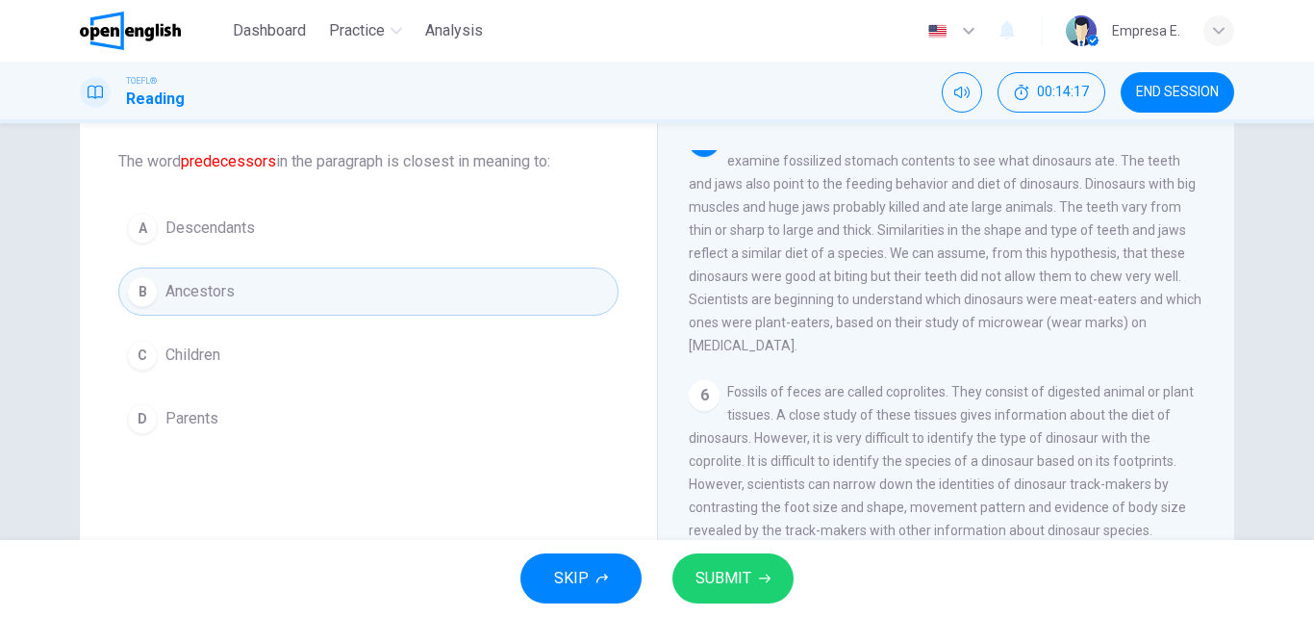
click at [764, 579] on icon "button" at bounding box center [765, 578] width 12 height 12
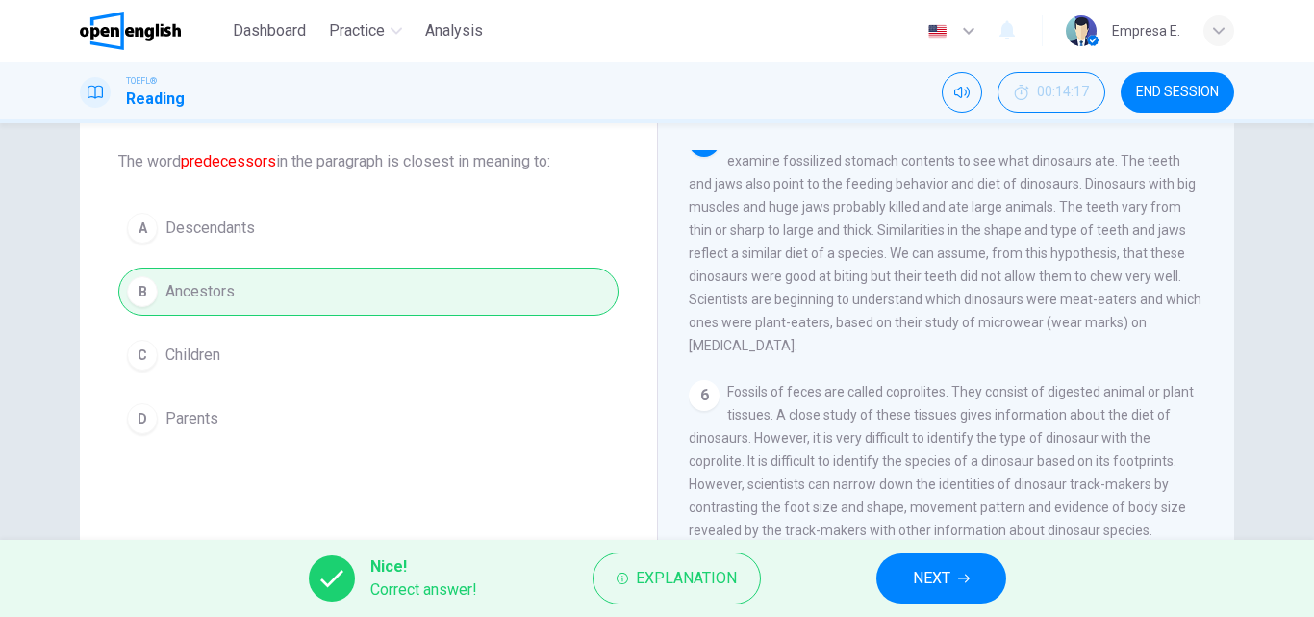
click at [918, 563] on button "NEXT" at bounding box center [941, 578] width 130 height 50
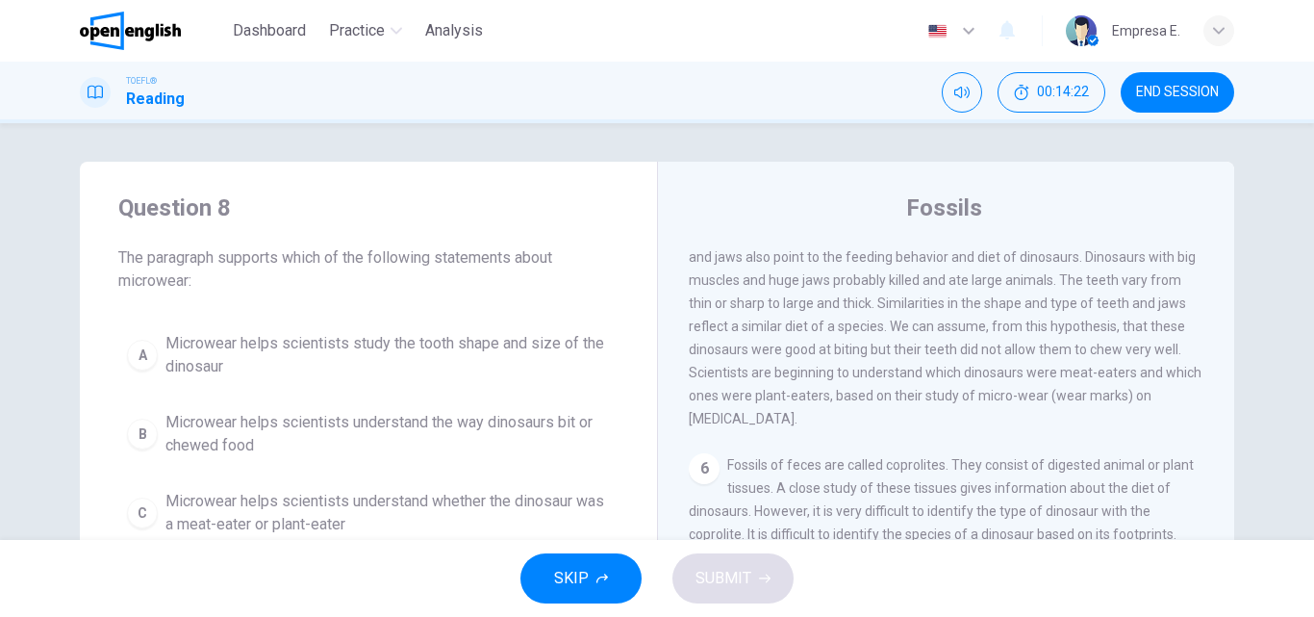
scroll to position [96, 0]
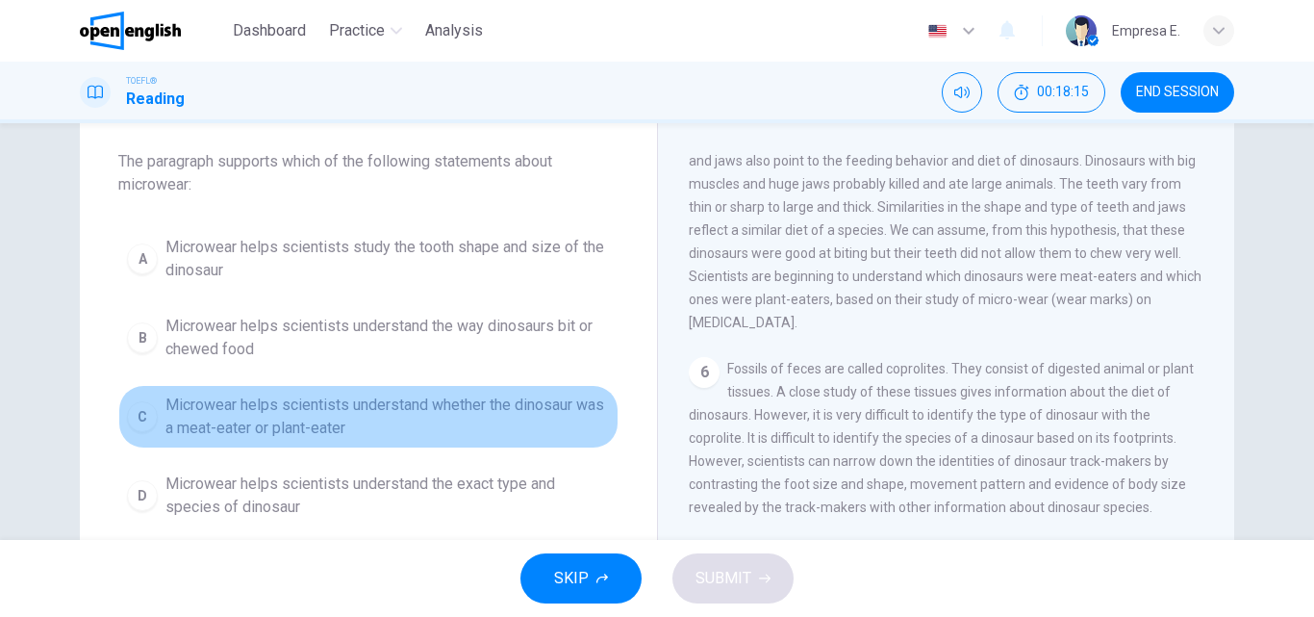
click at [254, 423] on span "Microwear helps scientists understand whether the dinosaur was a meat-eater or …" at bounding box center [387, 416] width 444 height 46
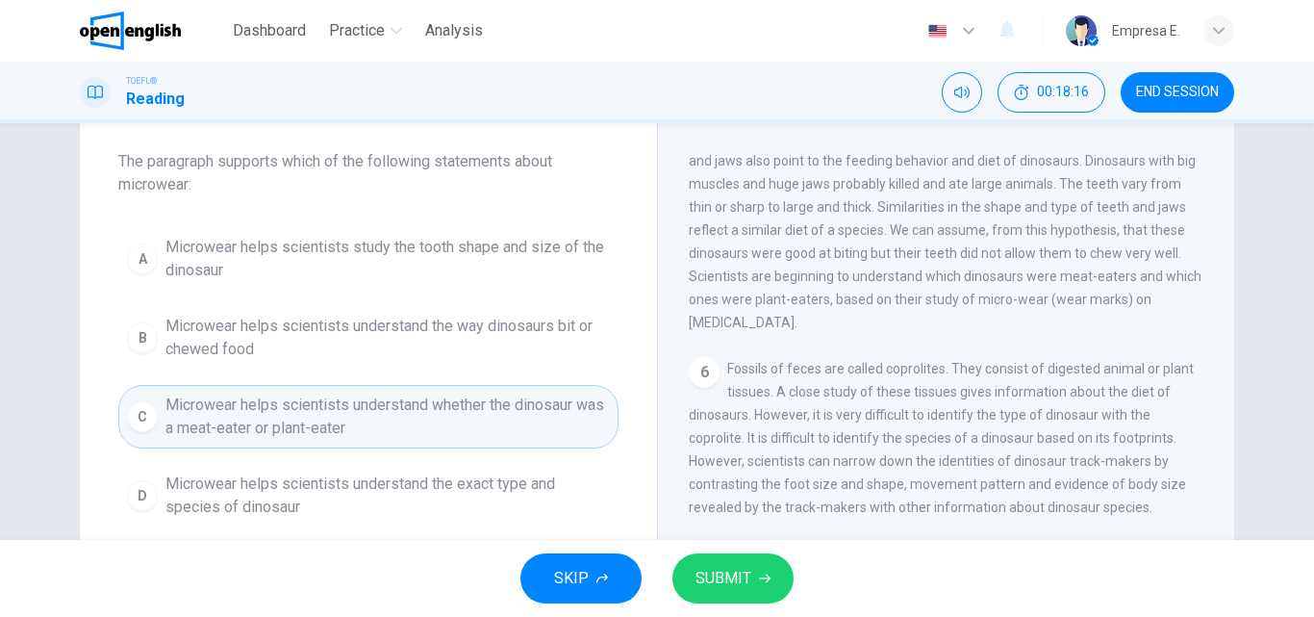
click at [711, 560] on button "SUBMIT" at bounding box center [732, 578] width 121 height 50
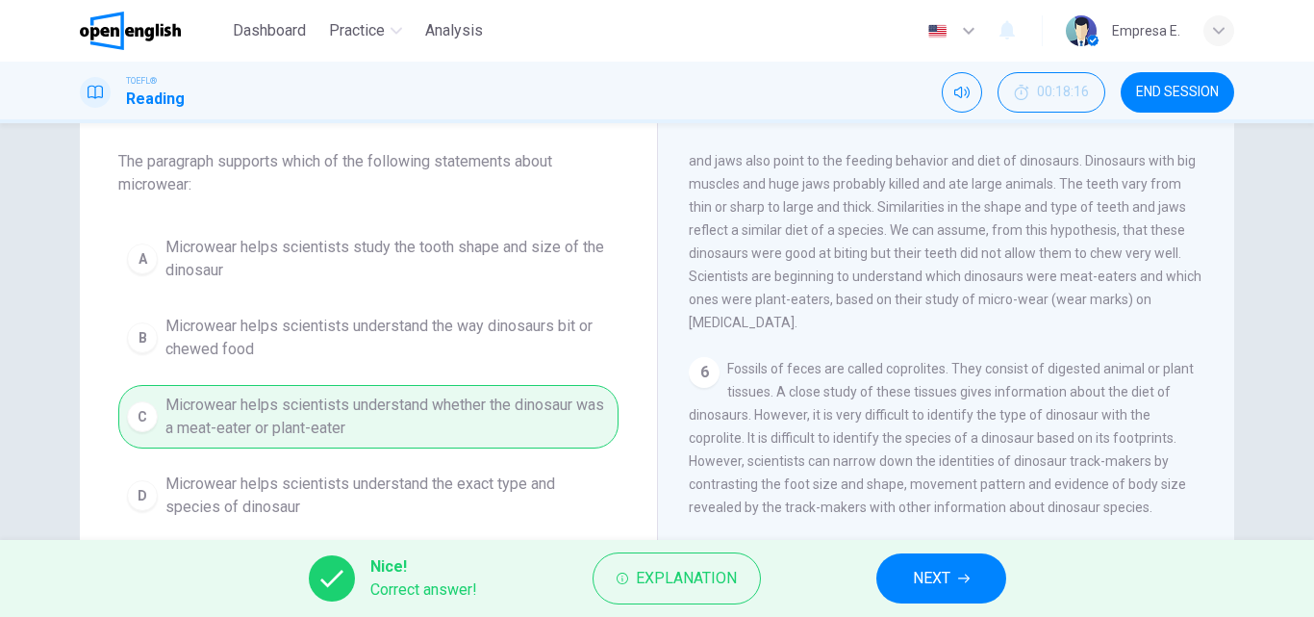
scroll to position [329, 0]
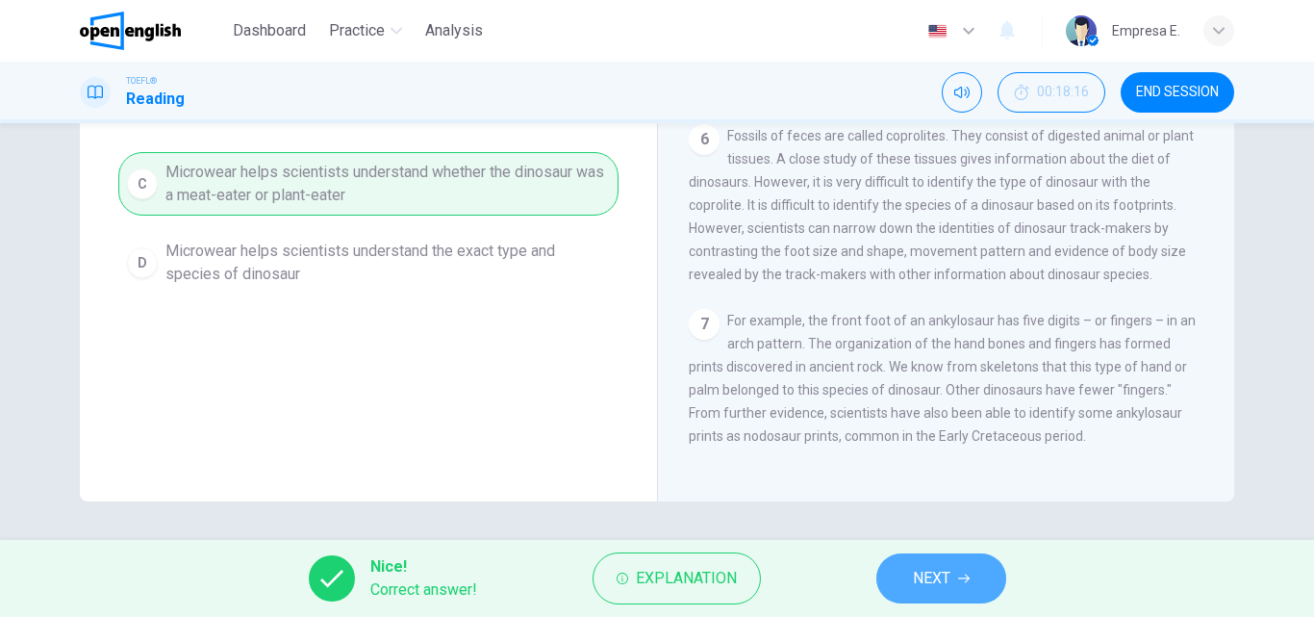
click at [990, 574] on button "NEXT" at bounding box center [941, 578] width 130 height 50
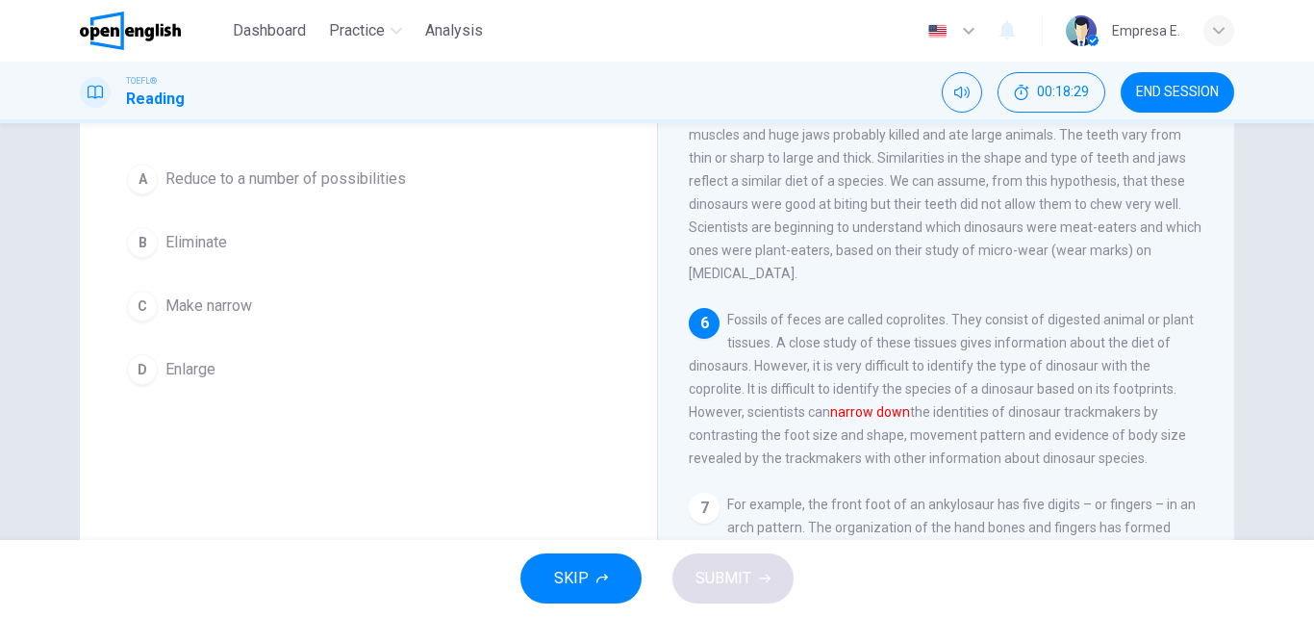
scroll to position [114, 0]
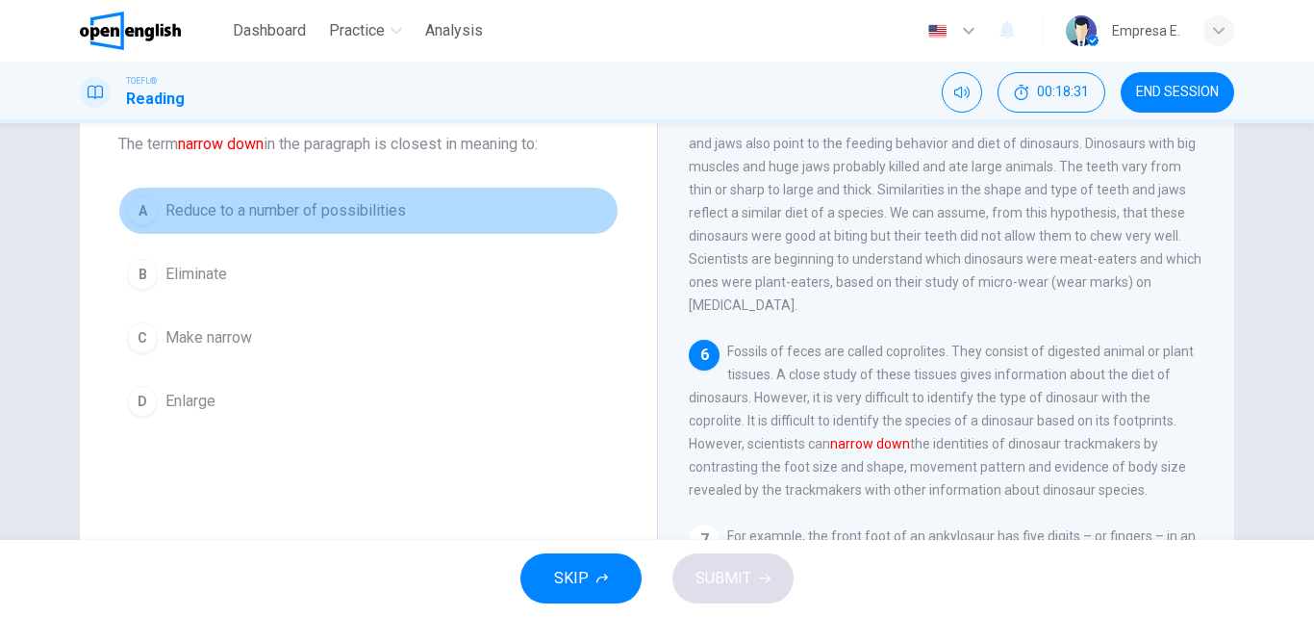
click at [344, 212] on span "Reduce to a number of possibilities" at bounding box center [285, 210] width 241 height 23
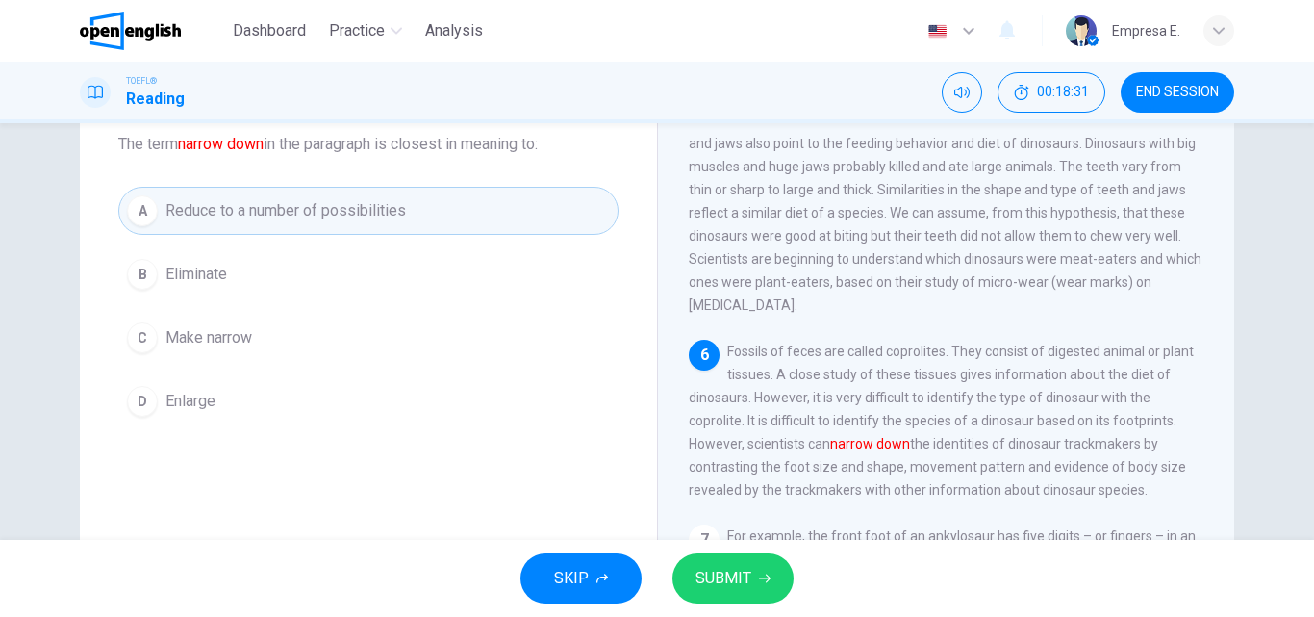
click at [768, 582] on icon "button" at bounding box center [765, 578] width 12 height 12
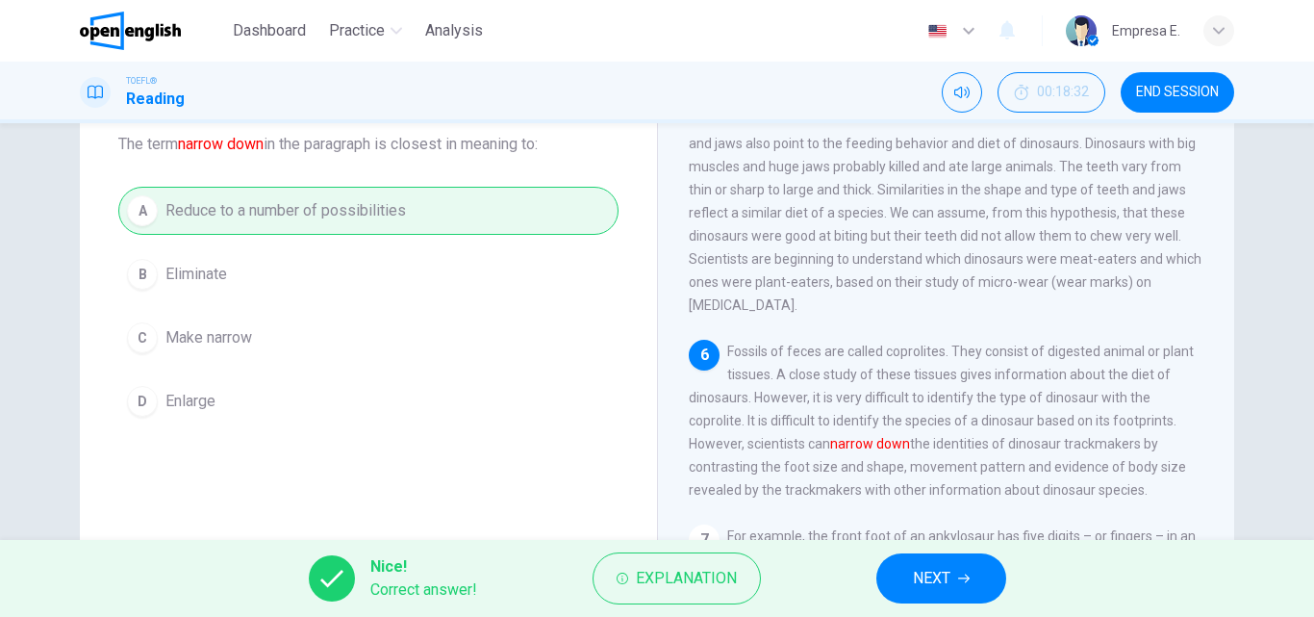
click at [901, 571] on button "NEXT" at bounding box center [941, 578] width 130 height 50
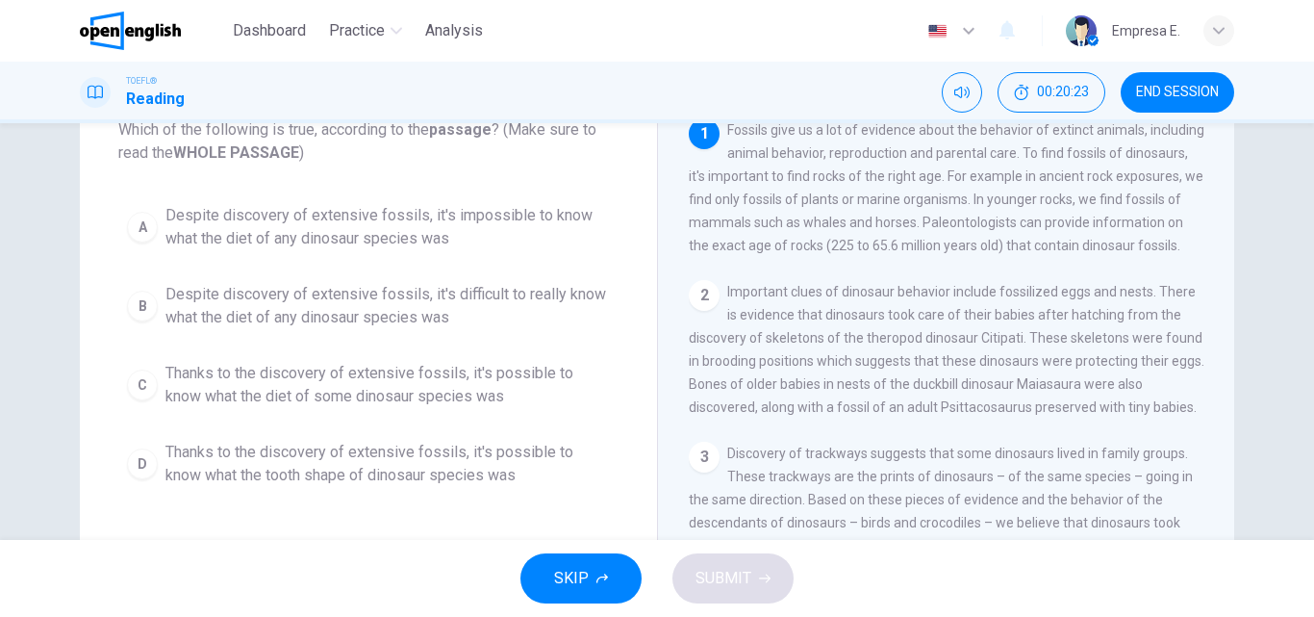
scroll to position [96, 0]
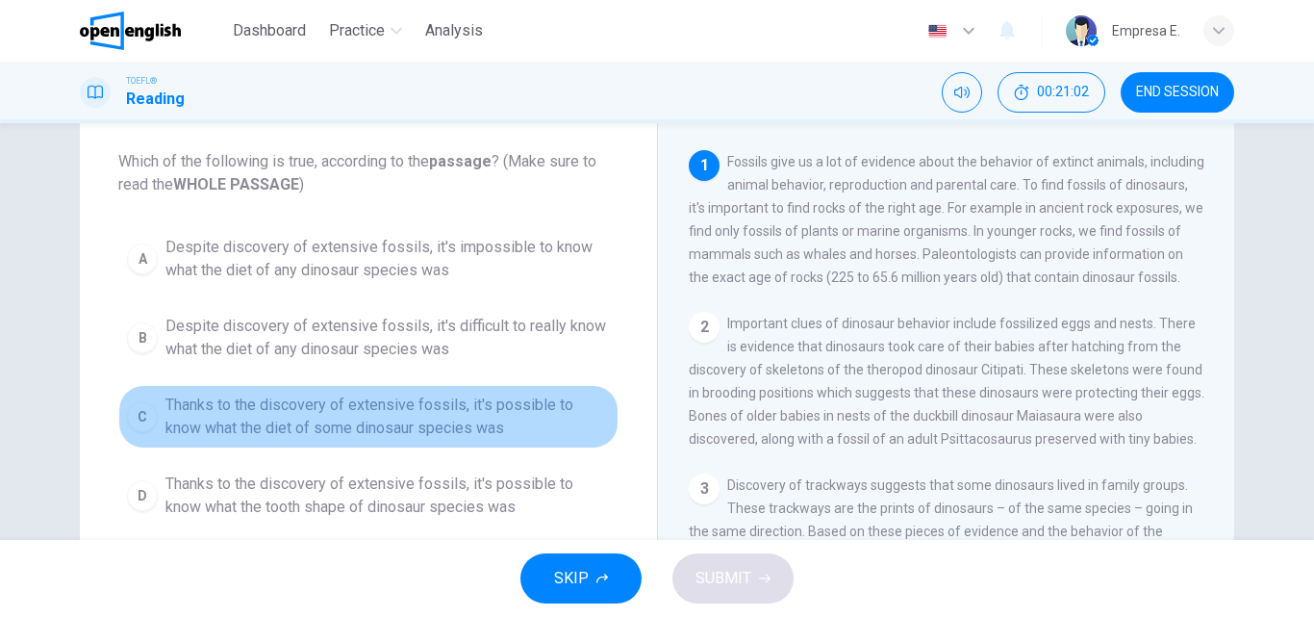
click at [453, 419] on span "Thanks to the discovery of extensive fossils, it's possible to know what the di…" at bounding box center [387, 416] width 444 height 46
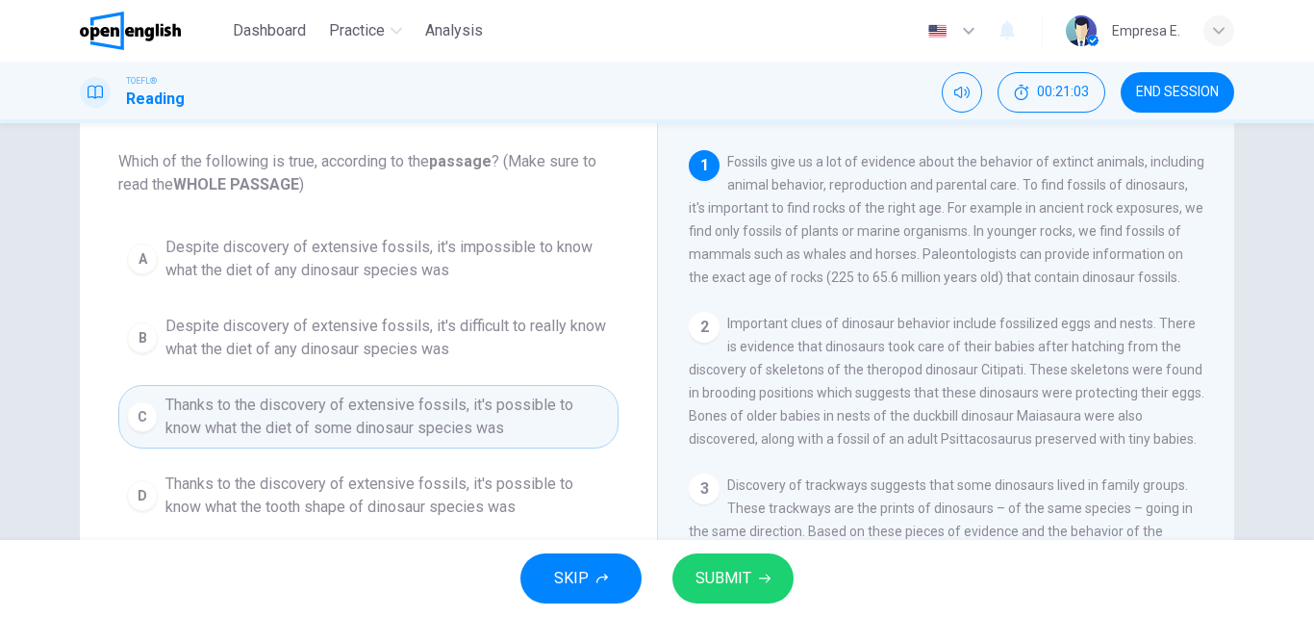
click at [708, 565] on span "SUBMIT" at bounding box center [724, 578] width 56 height 27
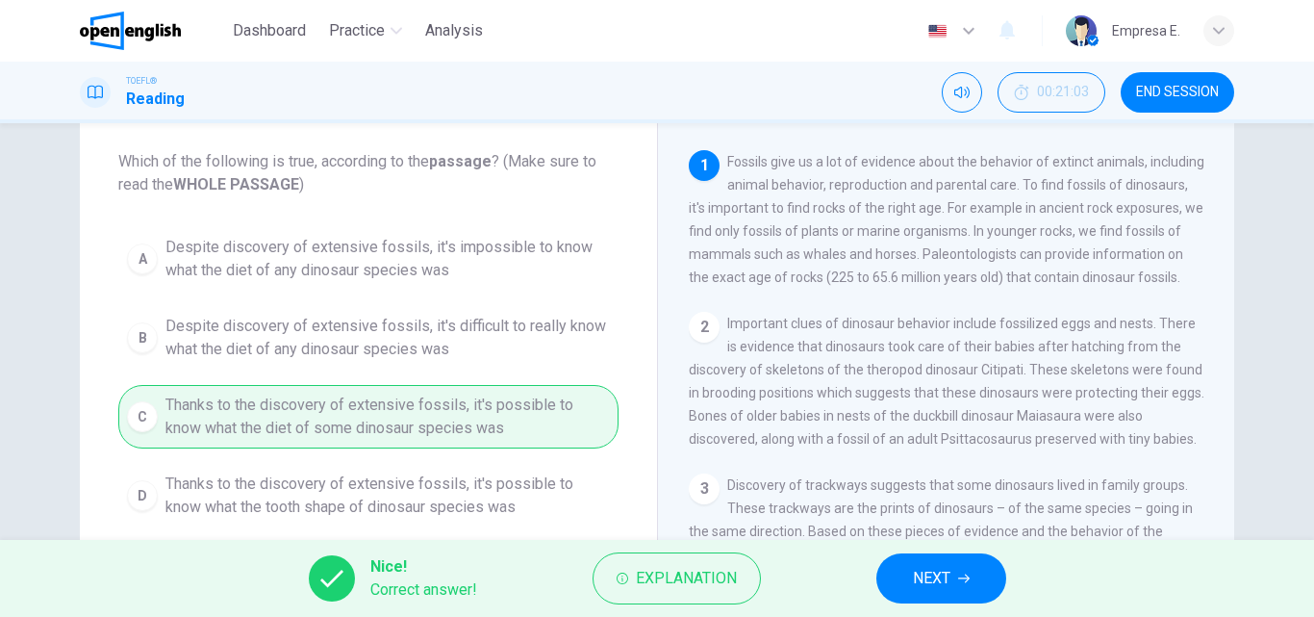
click at [898, 574] on button "NEXT" at bounding box center [941, 578] width 130 height 50
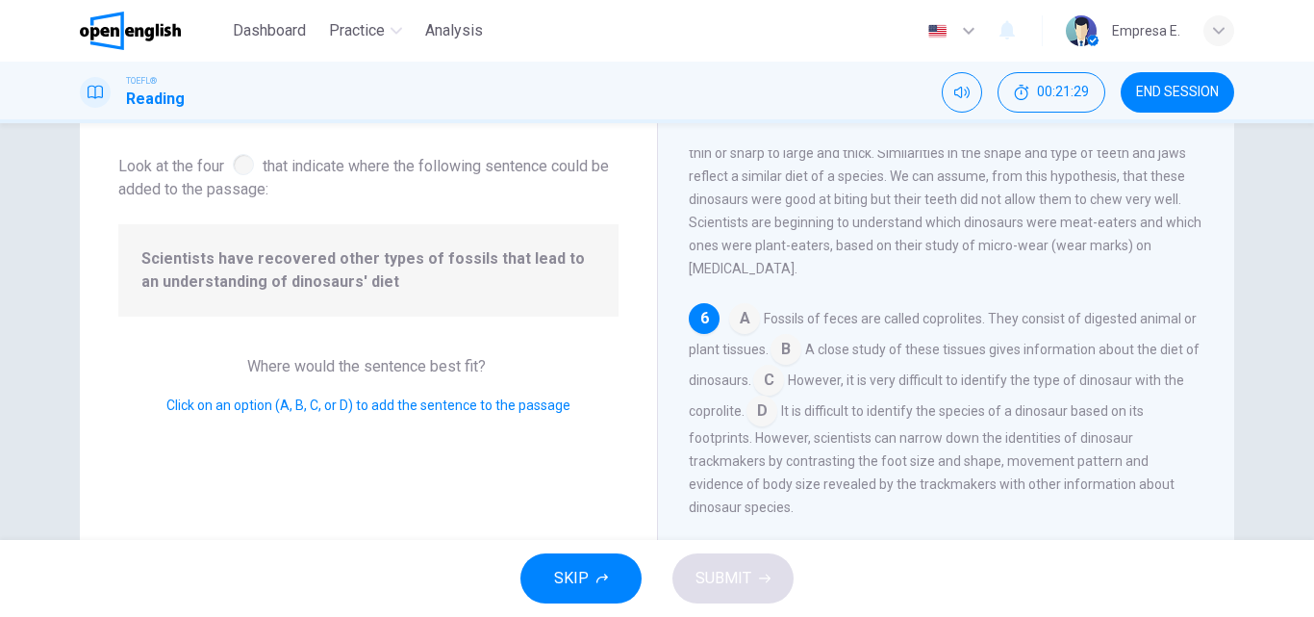
click at [784, 380] on input at bounding box center [768, 382] width 31 height 31
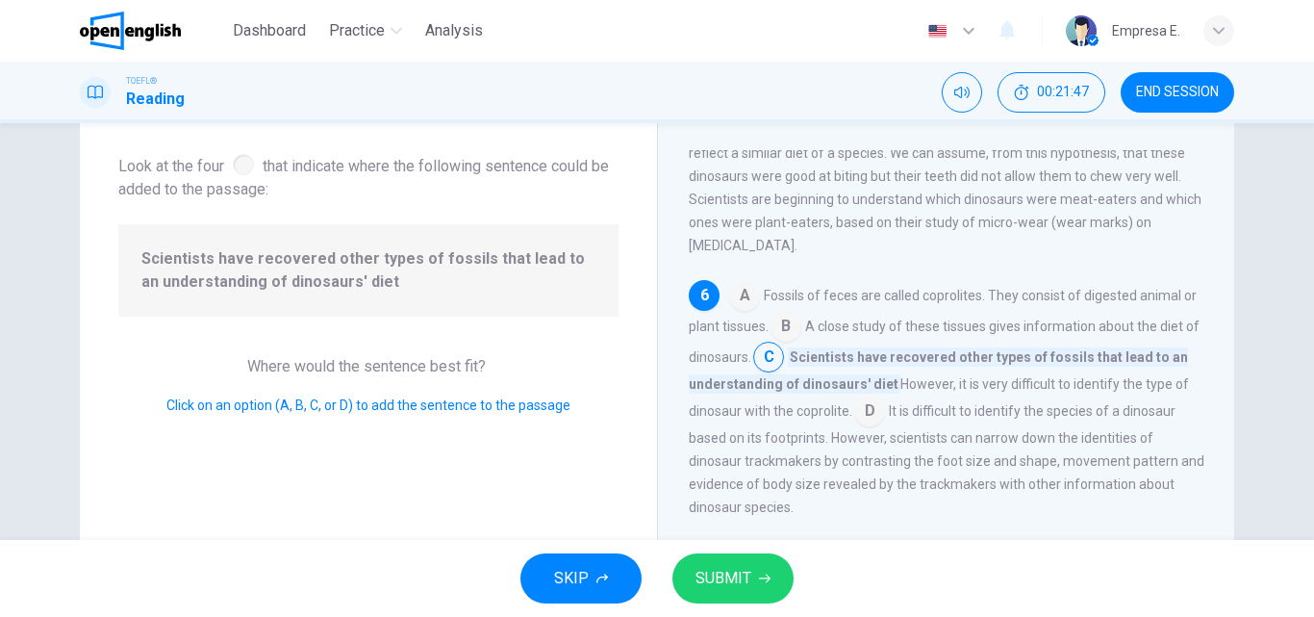
click at [778, 581] on button "SUBMIT" at bounding box center [732, 578] width 121 height 50
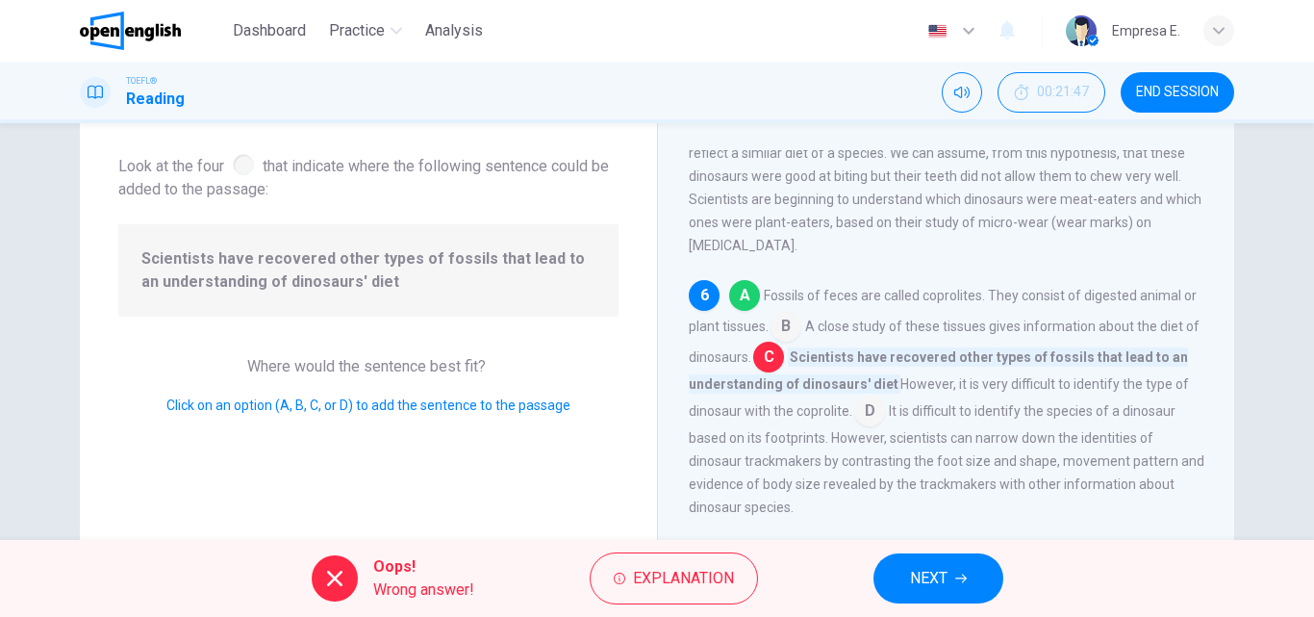
drag, startPoint x: 1016, startPoint y: 607, endPoint x: 945, endPoint y: 570, distance: 80.5
click at [1016, 603] on div "Oops! Wrong answer! Explanation NEXT" at bounding box center [657, 578] width 1314 height 77
click at [945, 570] on span "NEXT" at bounding box center [929, 578] width 38 height 27
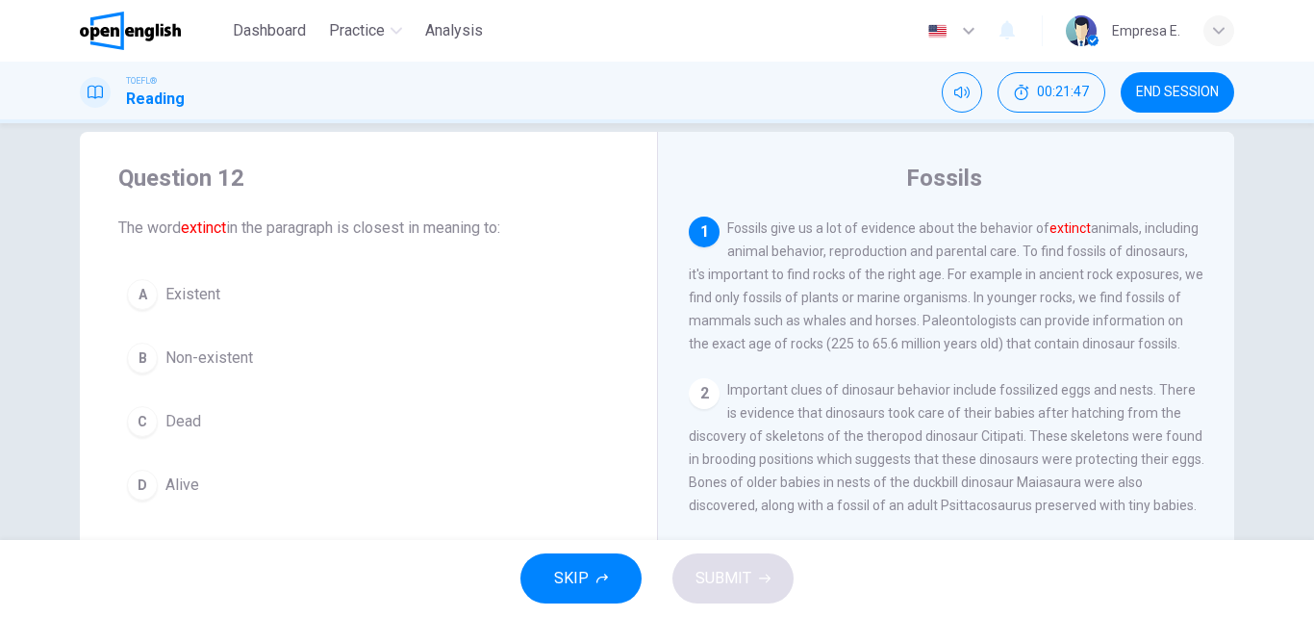
scroll to position [0, 0]
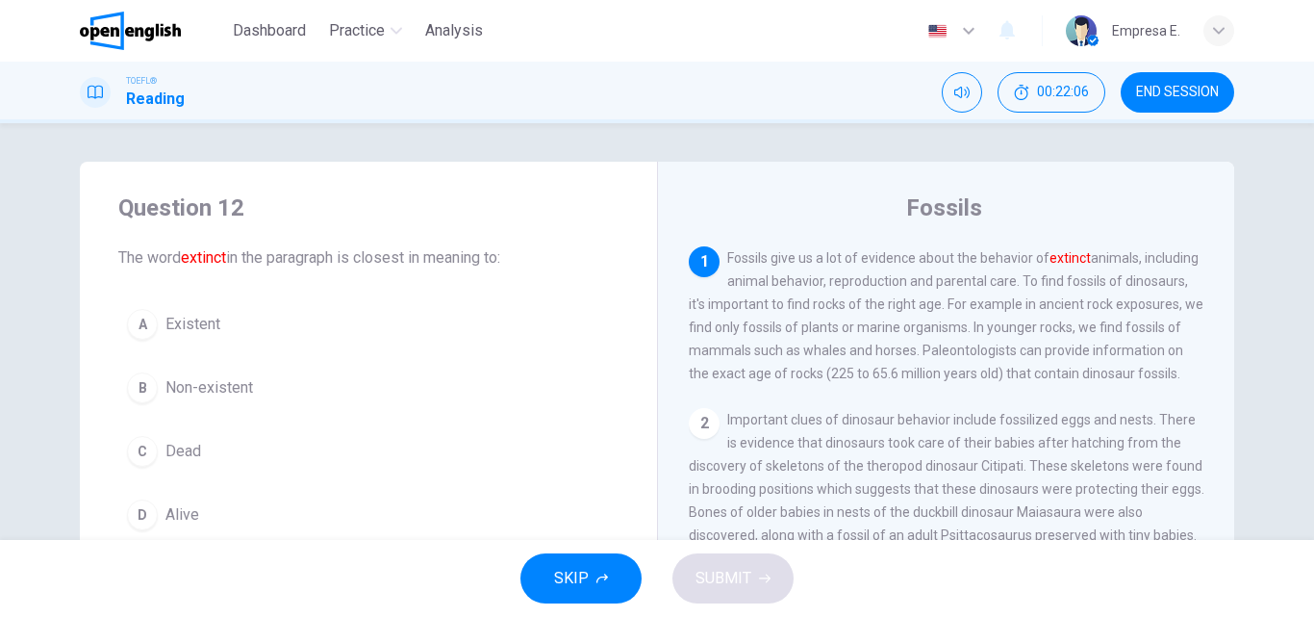
click at [127, 459] on div "C" at bounding box center [142, 451] width 31 height 31
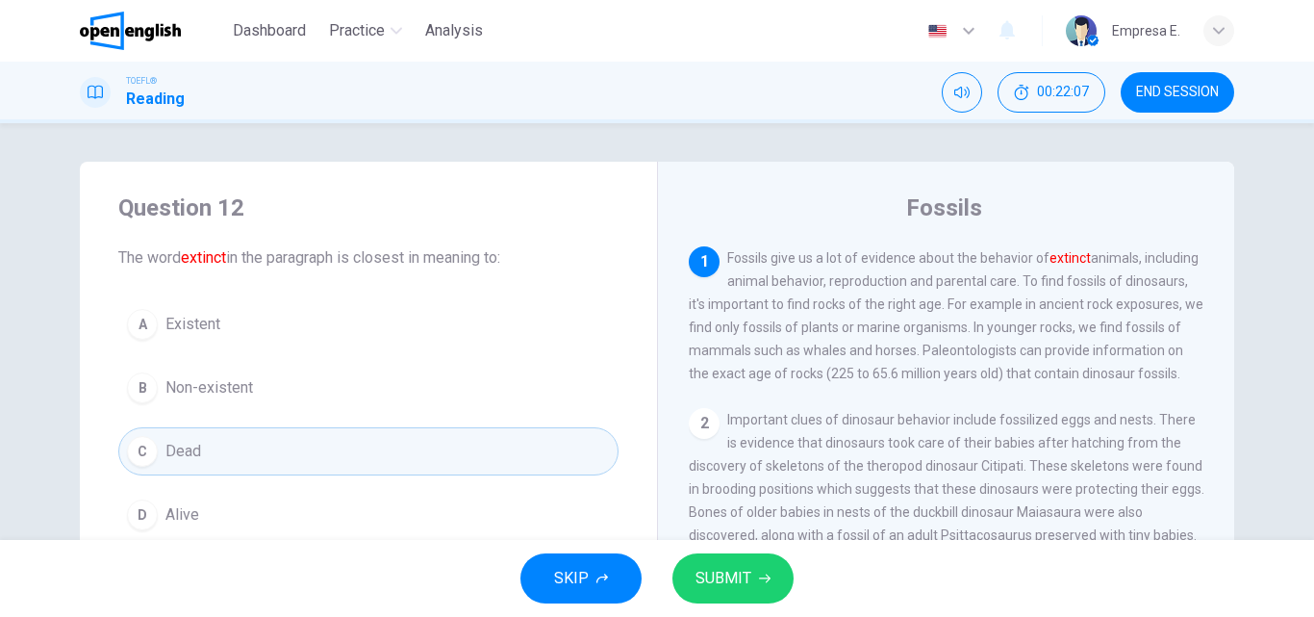
click at [793, 582] on div "SKIP SUBMIT" at bounding box center [657, 578] width 1314 height 77
click at [769, 574] on icon "button" at bounding box center [765, 578] width 12 height 12
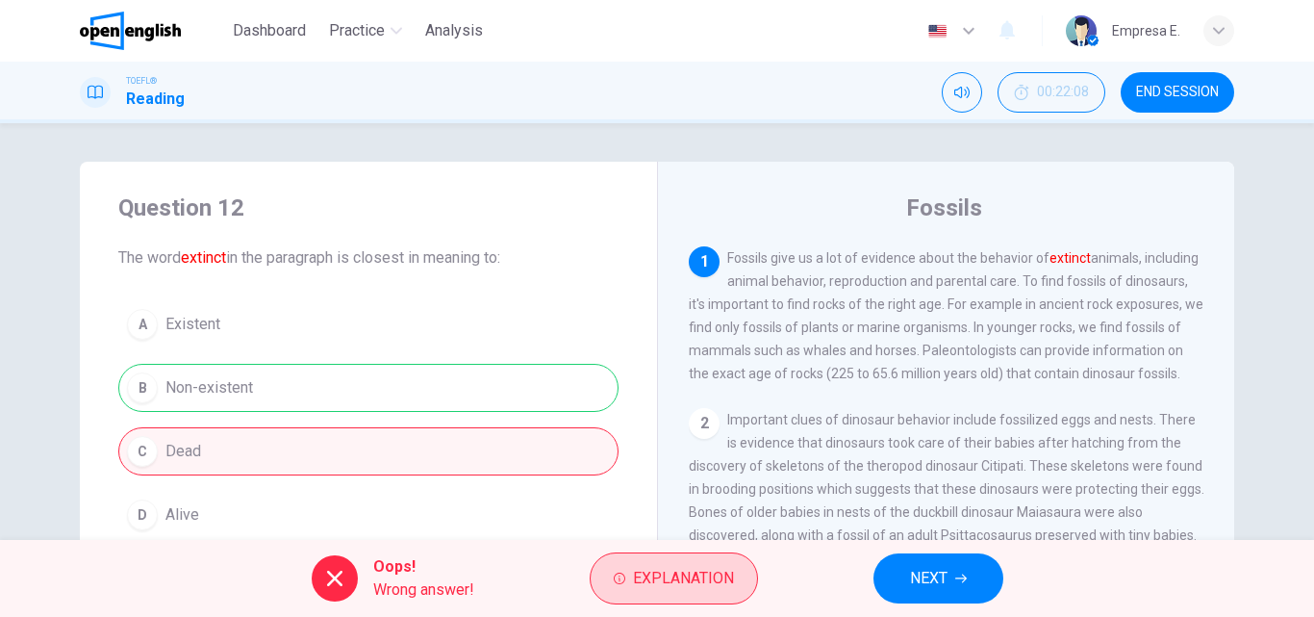
click at [721, 586] on span "Explanation" at bounding box center [683, 578] width 101 height 27
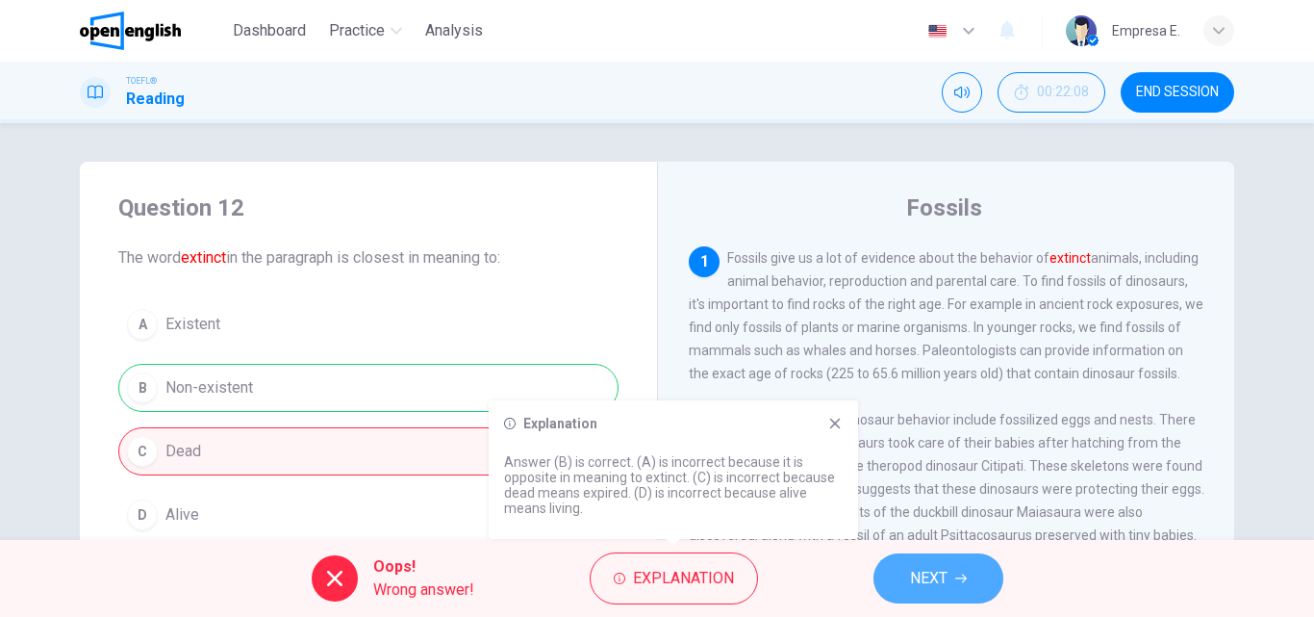
click at [922, 581] on span "NEXT" at bounding box center [929, 578] width 38 height 27
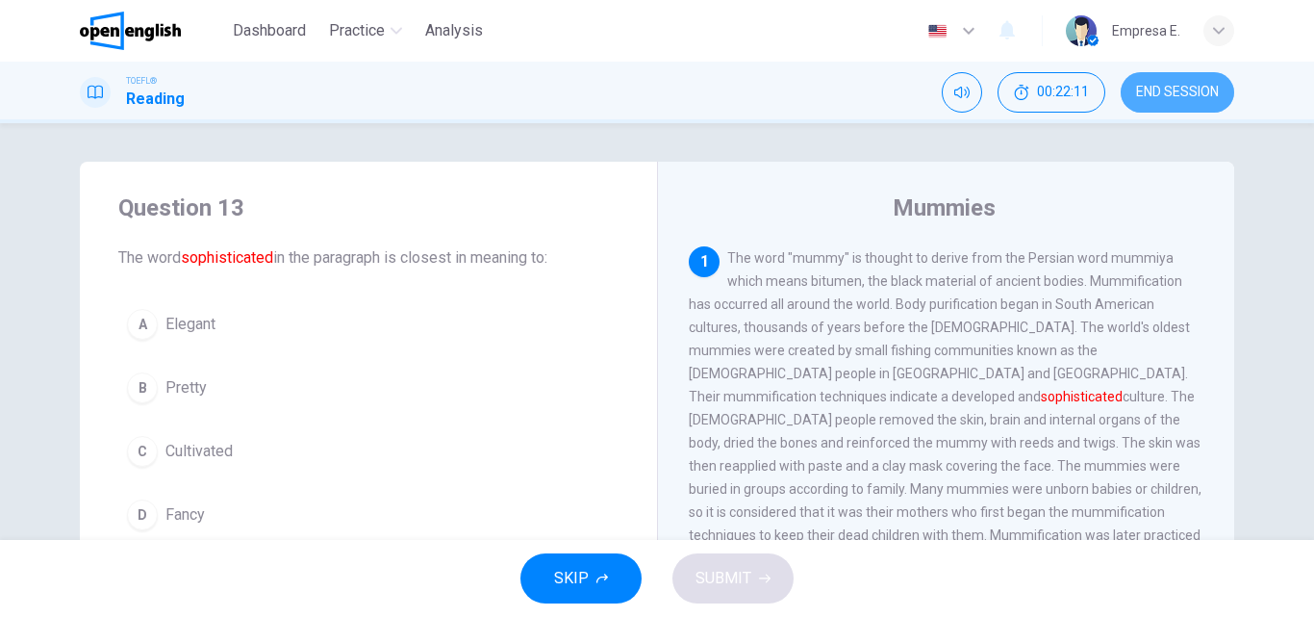
click at [1202, 83] on button "END SESSION" at bounding box center [1178, 92] width 114 height 40
